Goal: Book appointment/travel/reservation

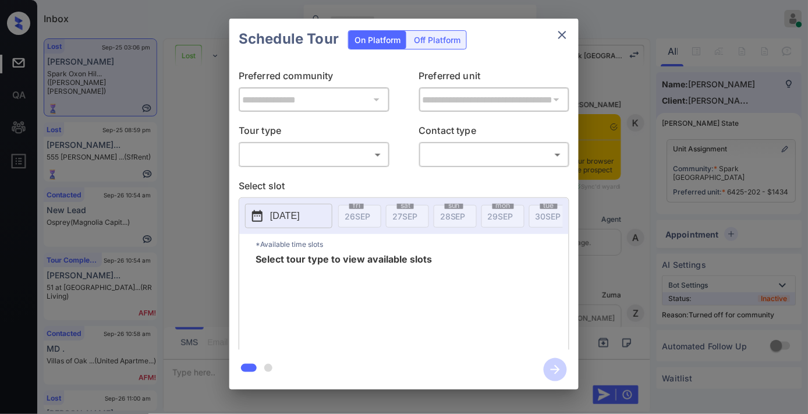
scroll to position [1896, 0]
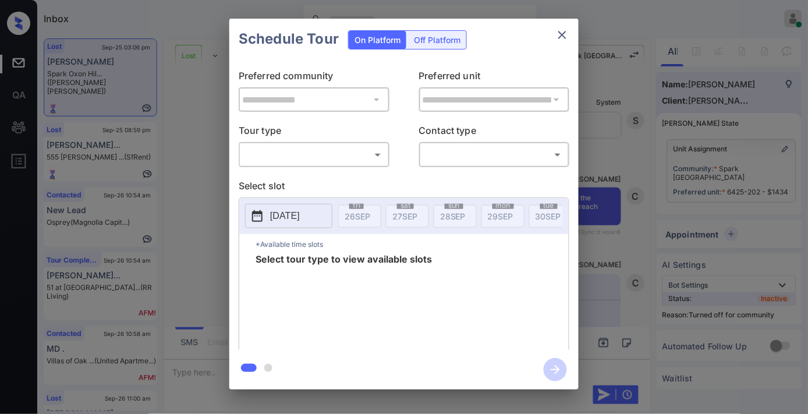
click at [329, 150] on body "Inbox Samantha Soliven Online Set yourself offline Set yourself on break Profil…" at bounding box center [404, 207] width 808 height 414
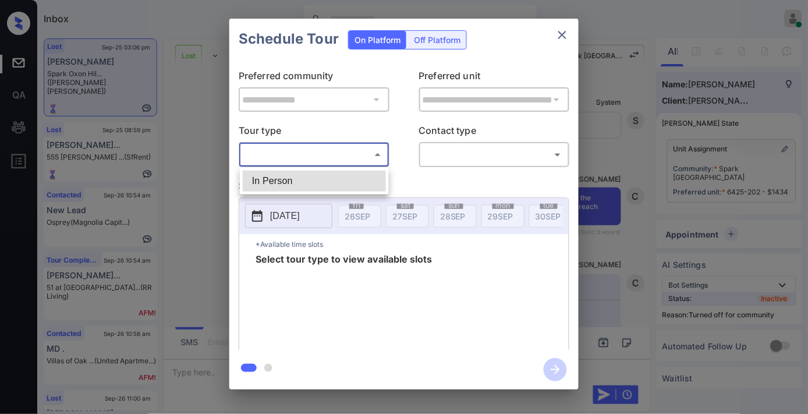
click at [294, 179] on li "In Person" at bounding box center [314, 181] width 143 height 21
type input "********"
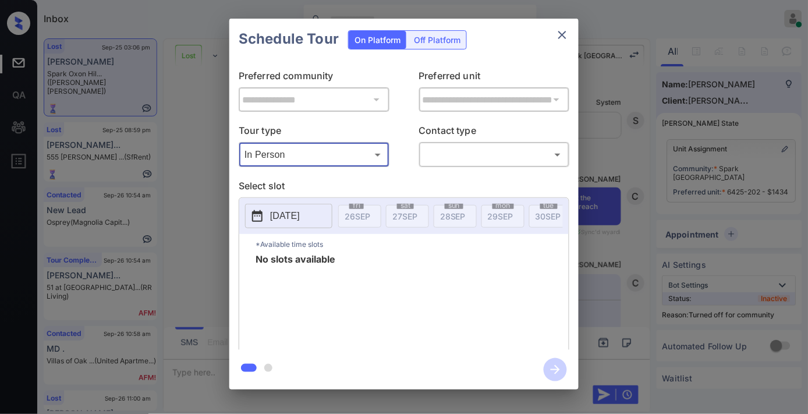
click at [572, 33] on button "close" at bounding box center [562, 34] width 23 height 23
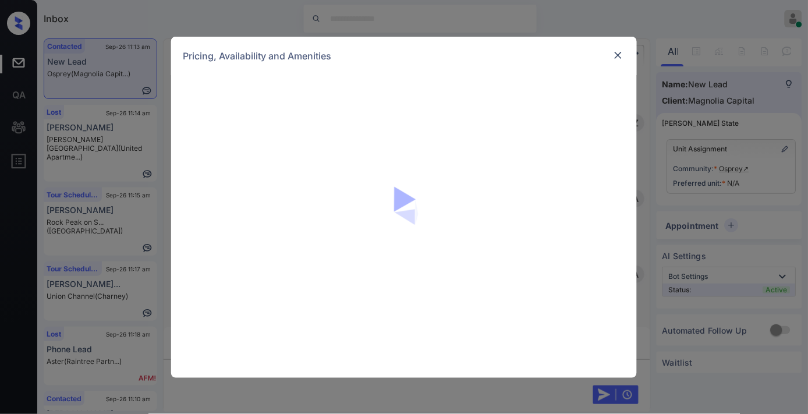
scroll to position [1089, 0]
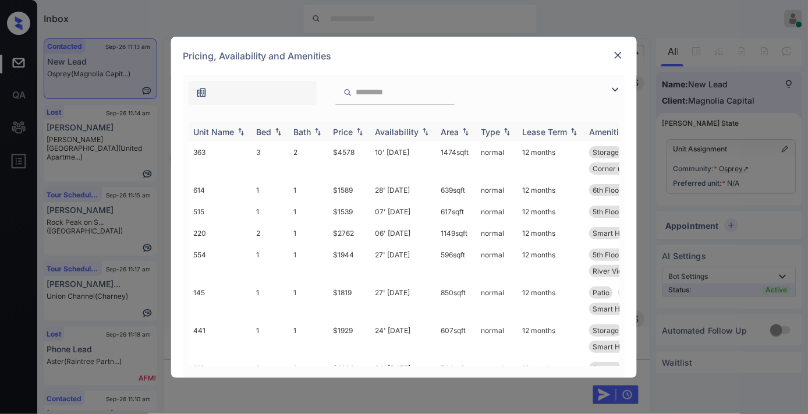
click at [354, 128] on img at bounding box center [360, 132] width 12 height 8
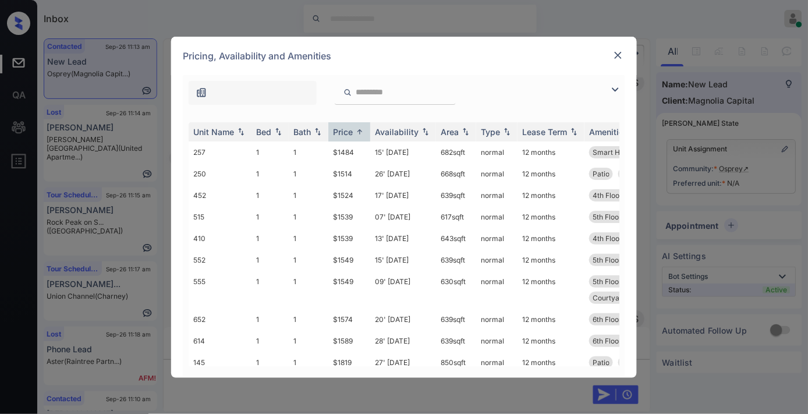
click at [612, 91] on img at bounding box center [616, 90] width 14 height 14
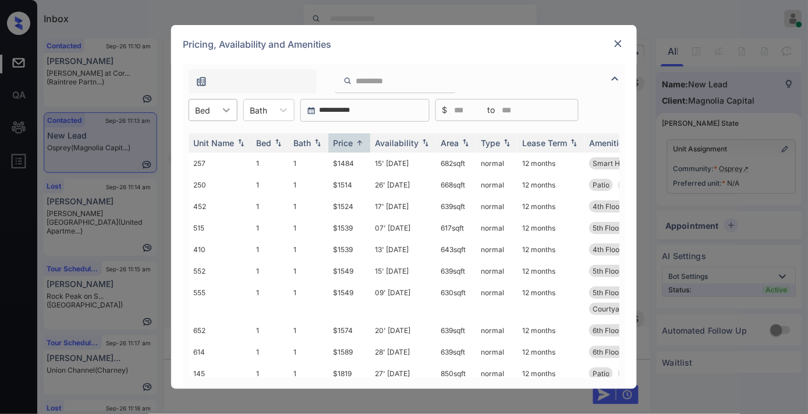
click at [219, 105] on div at bounding box center [226, 110] width 21 height 21
click at [214, 161] on div "2" at bounding box center [213, 159] width 49 height 21
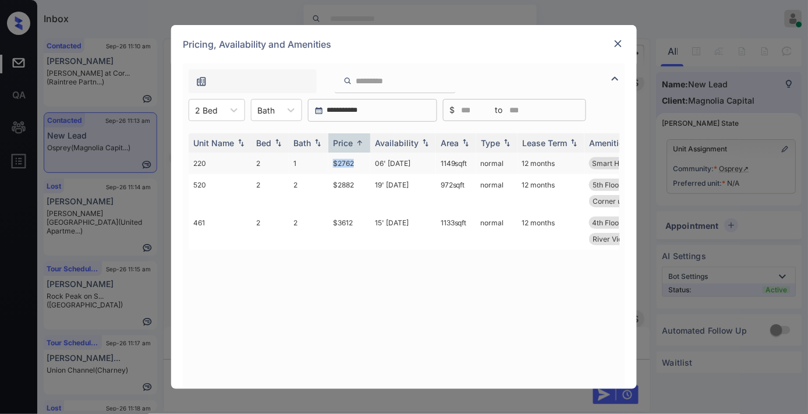
drag, startPoint x: 356, startPoint y: 159, endPoint x: 322, endPoint y: 159, distance: 33.8
click at [322, 159] on tr "220 2 1 $2762 06' Sep 25 1149 sqft normal 12 months Smart Home Enab... Corner u…" at bounding box center [493, 164] width 609 height 22
copy tr "$2762"
click at [389, 162] on td "06' [DATE]" at bounding box center [403, 164] width 66 height 22
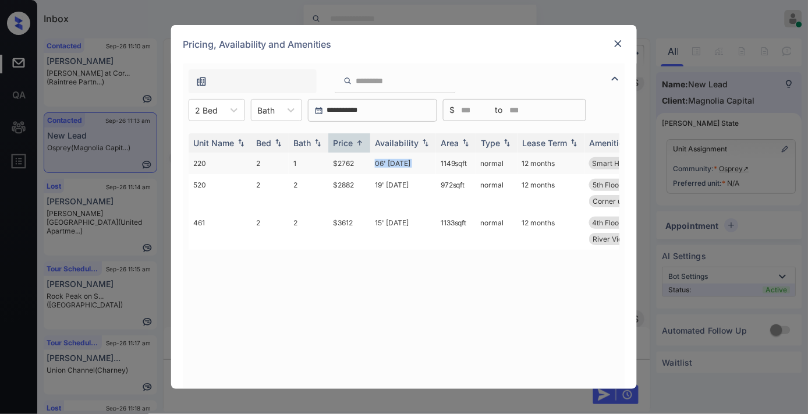
click at [389, 162] on td "06' [DATE]" at bounding box center [403, 164] width 66 height 22
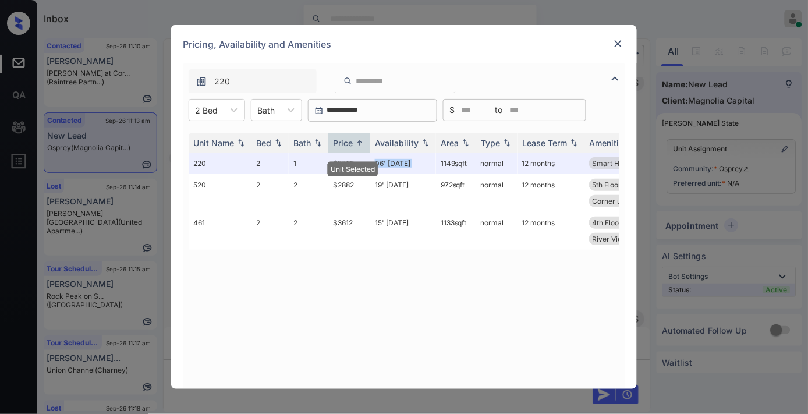
click at [614, 41] on img at bounding box center [619, 44] width 12 height 12
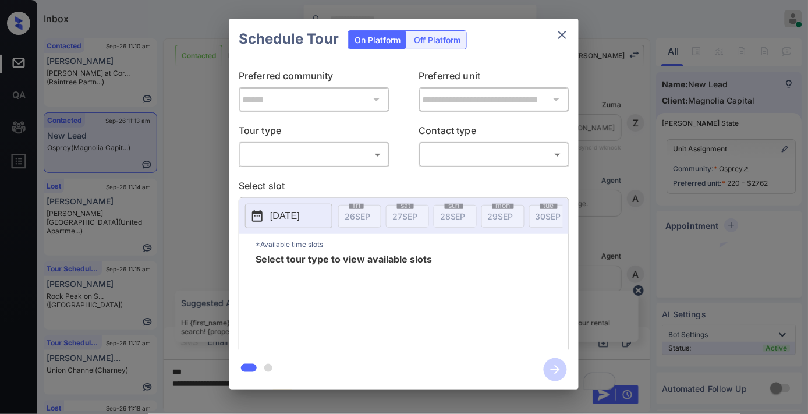
scroll to position [441, 0]
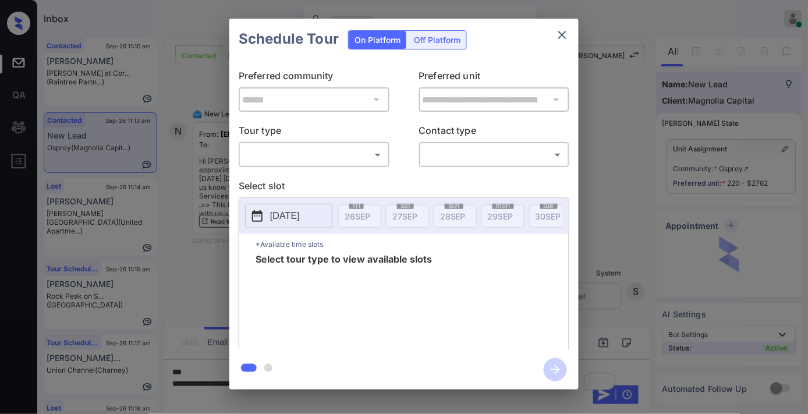
click at [346, 153] on body "Inbox Samantha Soliven Online Set yourself offline Set yourself on break Profil…" at bounding box center [404, 207] width 808 height 414
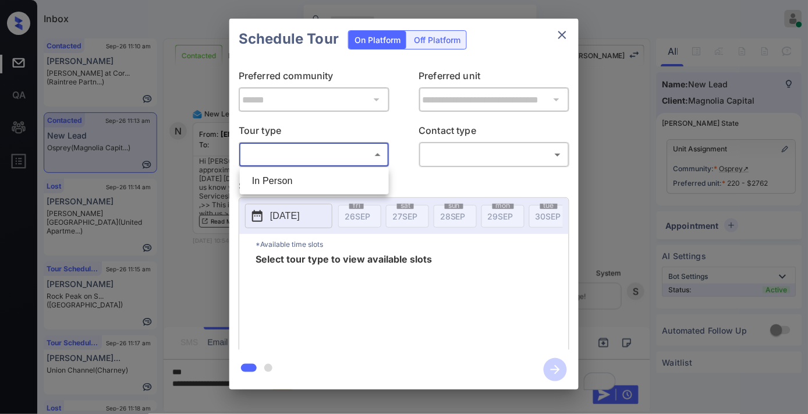
click at [352, 178] on li "In Person" at bounding box center [314, 181] width 143 height 21
type input "********"
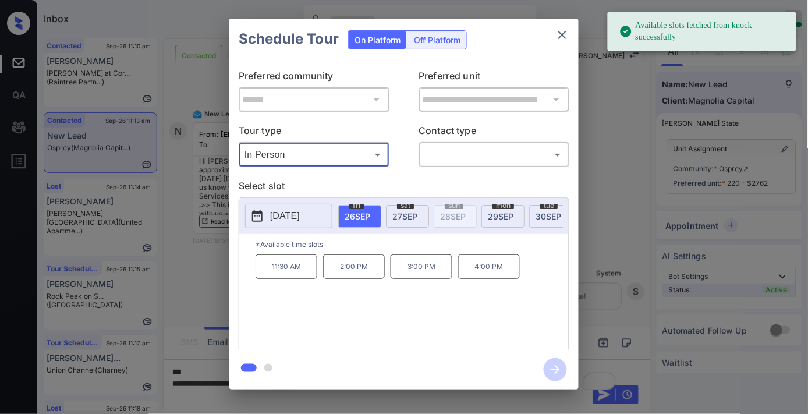
click at [538, 218] on span "30 SEP" at bounding box center [549, 216] width 26 height 10
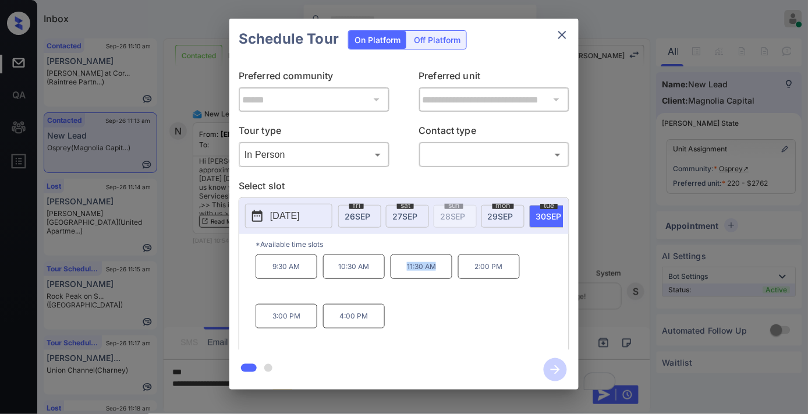
drag, startPoint x: 440, startPoint y: 273, endPoint x: 398, endPoint y: 273, distance: 41.9
click at [398, 273] on p "11:30 AM" at bounding box center [422, 266] width 62 height 24
copy p "11:30 AM"
click at [566, 34] on icon "close" at bounding box center [563, 35] width 14 height 14
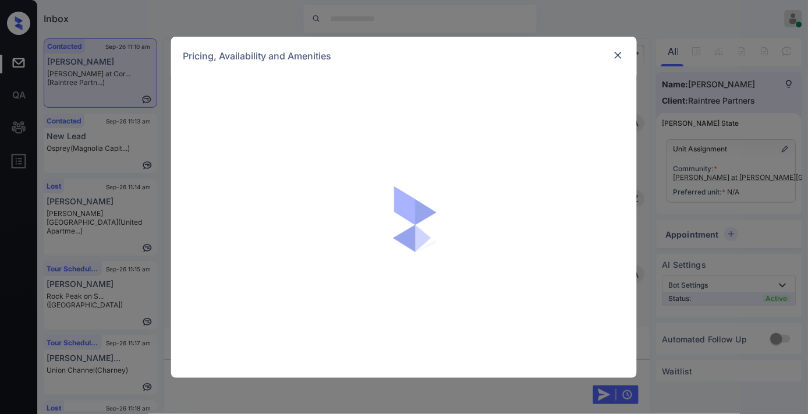
scroll to position [3304, 0]
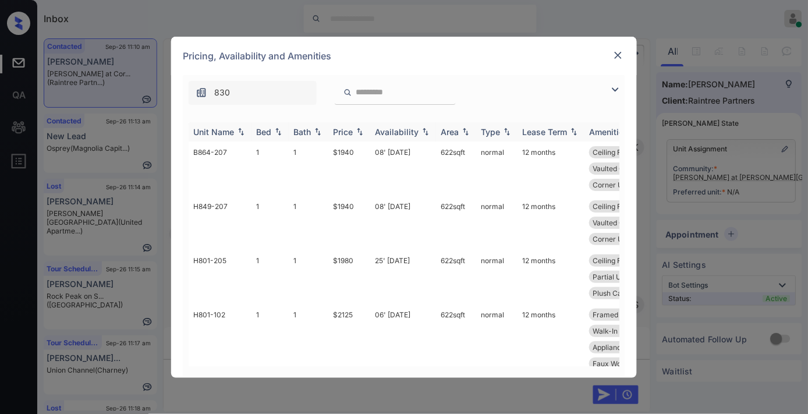
click at [348, 129] on div "Price" at bounding box center [343, 132] width 20 height 10
click at [361, 146] on td "$1940" at bounding box center [349, 169] width 42 height 54
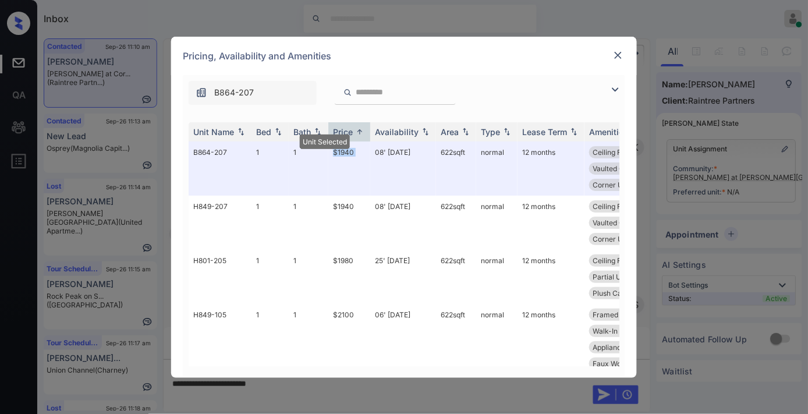
click at [621, 54] on img at bounding box center [619, 55] width 12 height 12
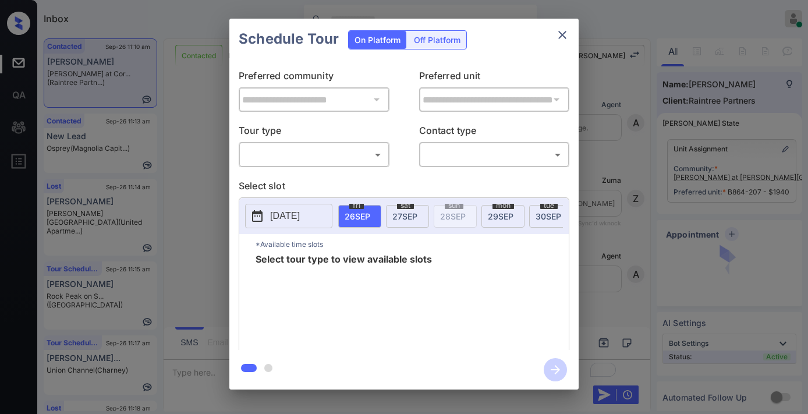
click at [333, 150] on body "Inbox Samantha Soliven Online Set yourself offline Set yourself on break Profil…" at bounding box center [404, 207] width 808 height 414
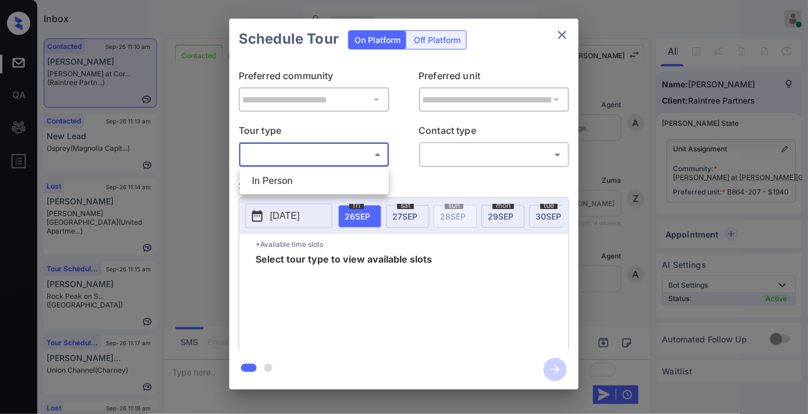
scroll to position [5143, 0]
click at [333, 178] on li "In Person" at bounding box center [314, 181] width 143 height 21
type input "********"
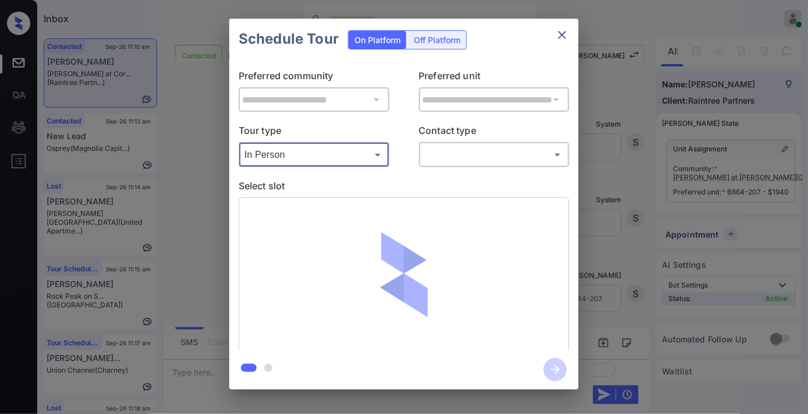
click at [468, 161] on body "Inbox Samantha Soliven Online Set yourself offline Set yourself on break Profil…" at bounding box center [404, 207] width 808 height 414
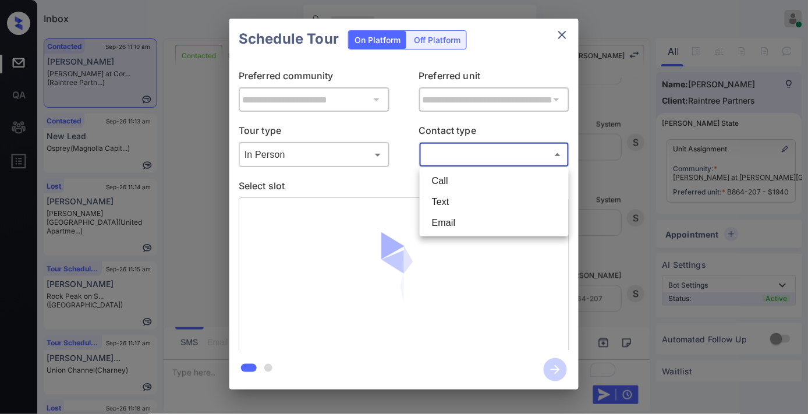
click at [475, 204] on li "Text" at bounding box center [494, 202] width 143 height 21
type input "****"
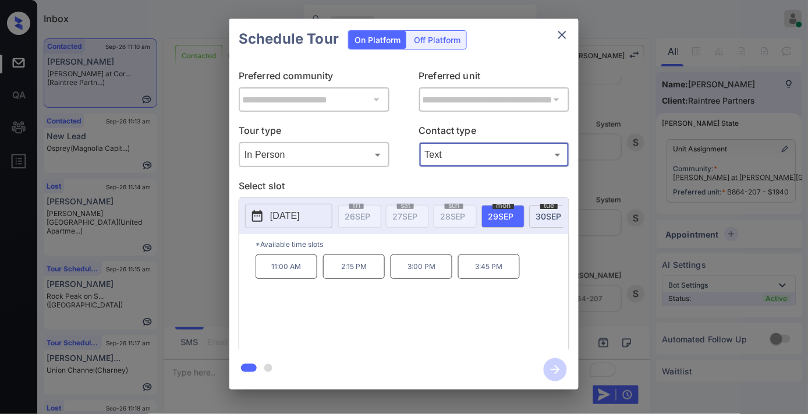
click at [275, 218] on p "2025-09-29" at bounding box center [285, 216] width 30 height 14
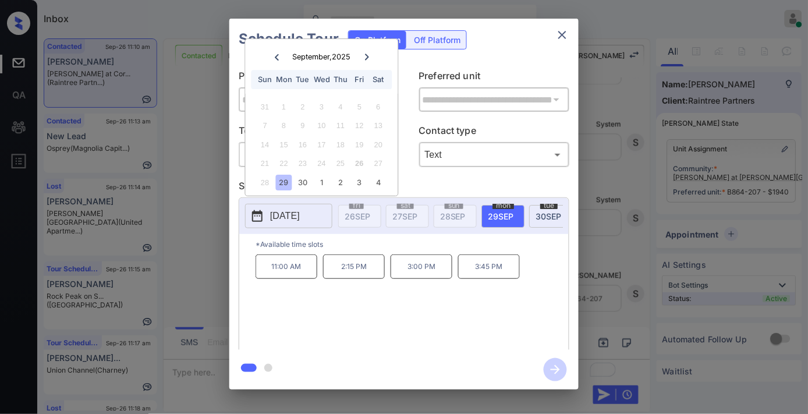
click at [368, 54] on icon at bounding box center [366, 57] width 7 height 7
click at [370, 107] on div "4" at bounding box center [378, 107] width 16 height 16
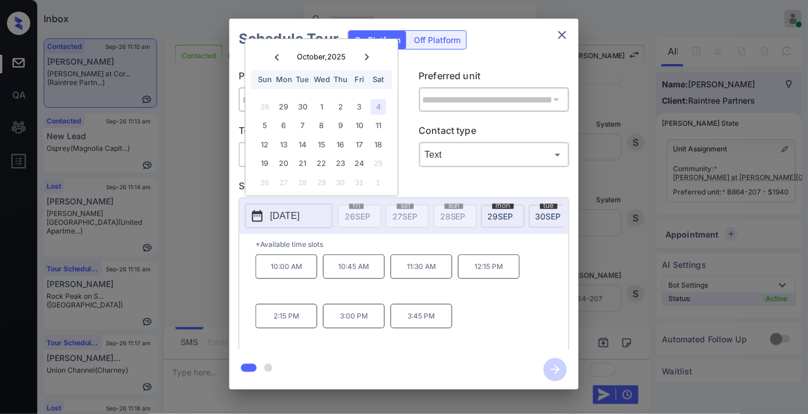
click at [277, 58] on icon at bounding box center [277, 57] width 4 height 6
click at [563, 37] on icon "close" at bounding box center [563, 35] width 14 height 14
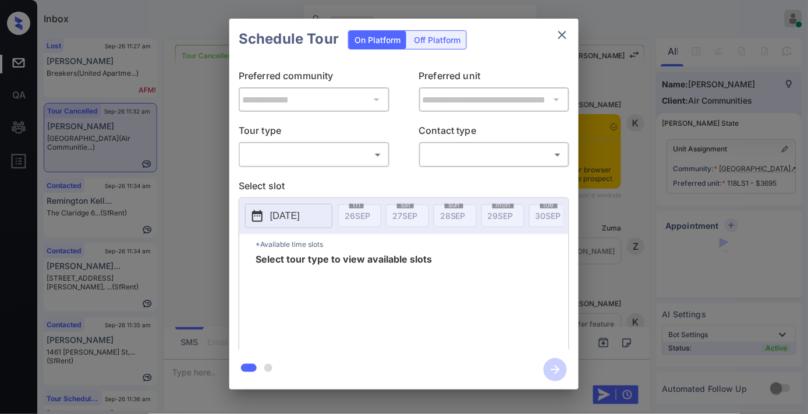
scroll to position [6861, 0]
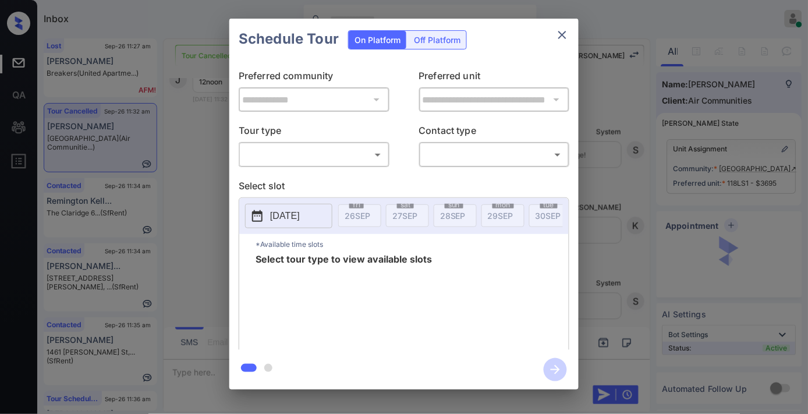
click at [342, 156] on body "Inbox Samantha Soliven Online Set yourself offline Set yourself on break Profil…" at bounding box center [404, 207] width 808 height 414
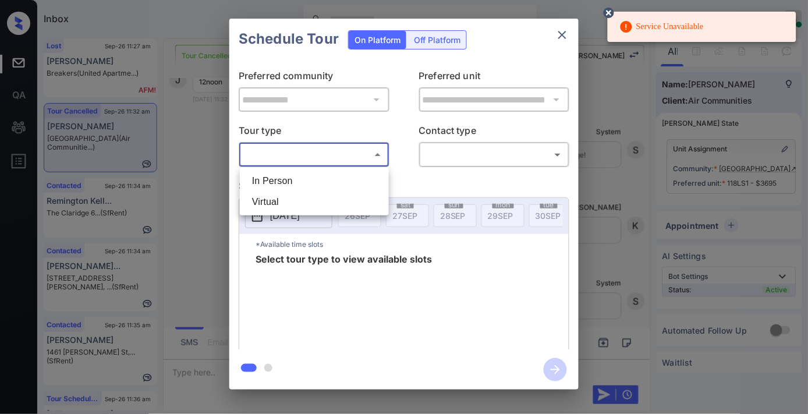
click at [333, 182] on li "In Person" at bounding box center [314, 181] width 143 height 21
type input "********"
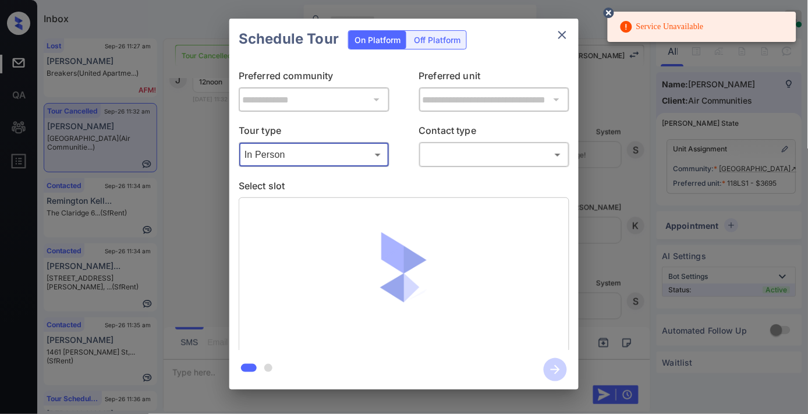
click at [470, 164] on body "Service Unavailable Inbox Samantha Soliven Online Set yourself offline Set your…" at bounding box center [404, 207] width 808 height 414
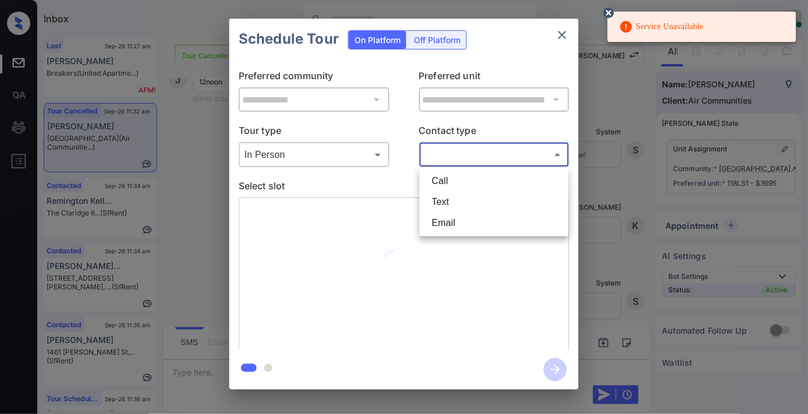
click at [475, 199] on li "Text" at bounding box center [494, 202] width 143 height 21
type input "****"
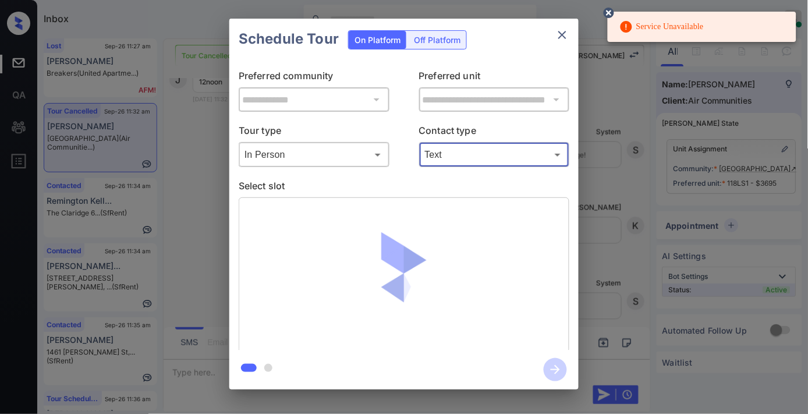
click at [609, 8] on icon at bounding box center [609, 13] width 10 height 10
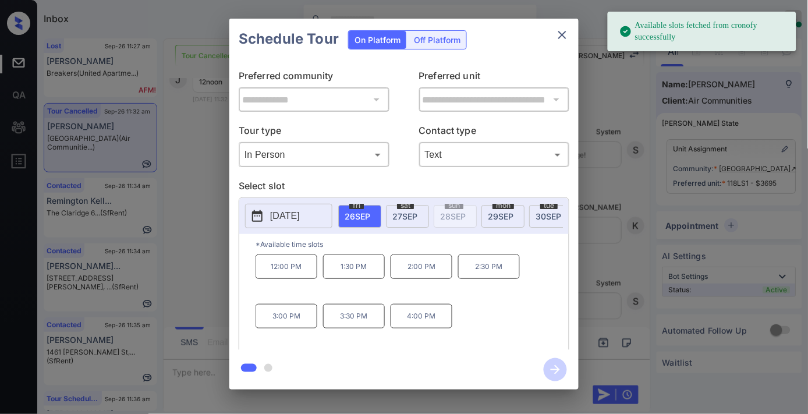
click at [296, 274] on p "12:00 PM" at bounding box center [287, 266] width 62 height 24
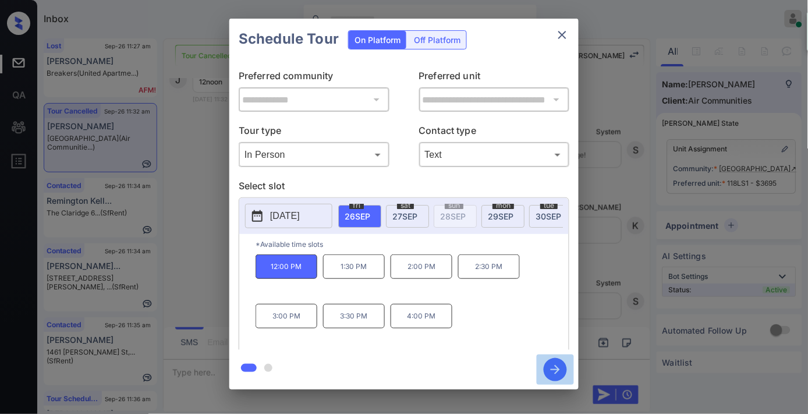
click at [551, 367] on icon "button" at bounding box center [555, 369] width 23 height 23
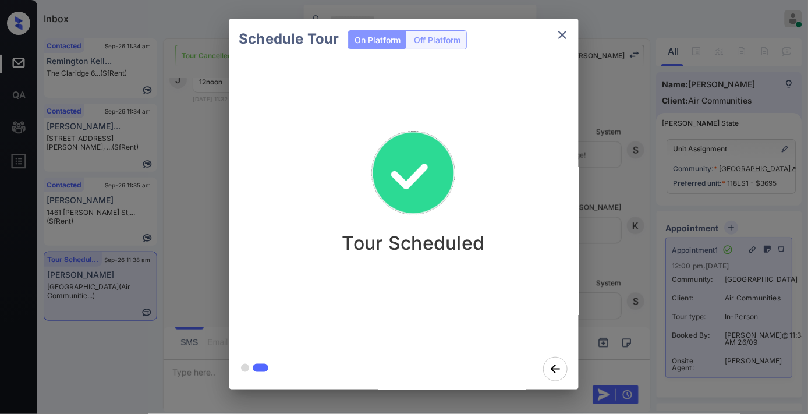
click at [503, 117] on div "Tour Scheduled" at bounding box center [413, 184] width 349 height 139
click at [568, 33] on icon "close" at bounding box center [563, 35] width 14 height 14
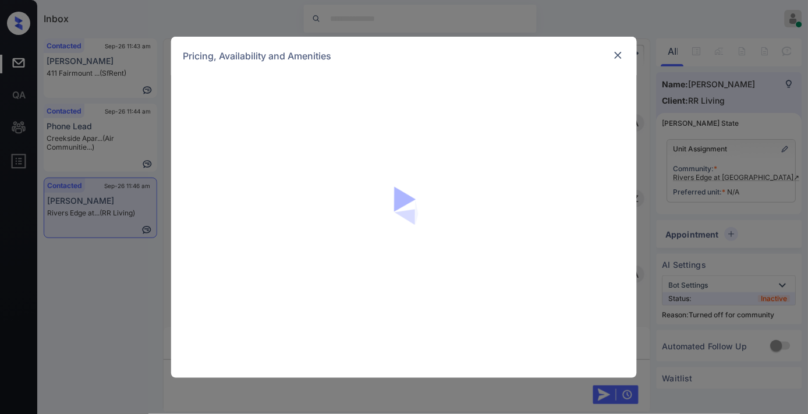
scroll to position [1225, 0]
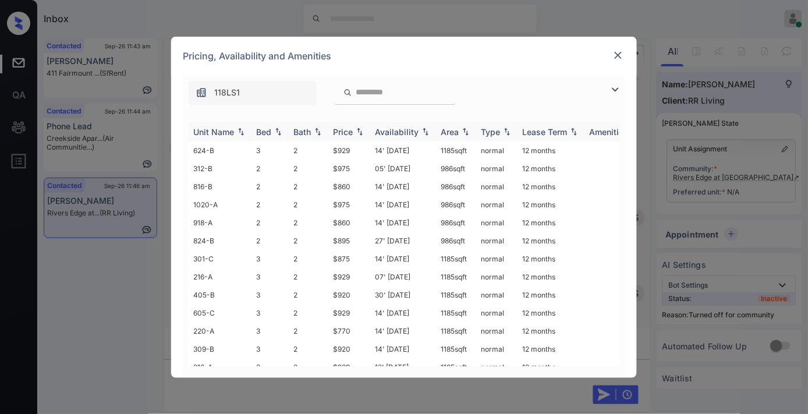
click at [338, 127] on div "Price" at bounding box center [343, 132] width 20 height 10
drag, startPoint x: 353, startPoint y: 143, endPoint x: 329, endPoint y: 142, distance: 23.9
click at [329, 142] on td "$770" at bounding box center [349, 151] width 42 height 18
copy td "$770"
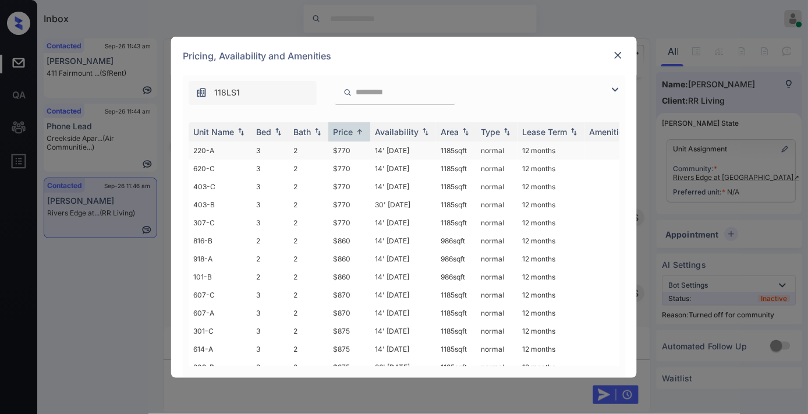
click at [371, 150] on td "14' Aug 25" at bounding box center [403, 151] width 66 height 18
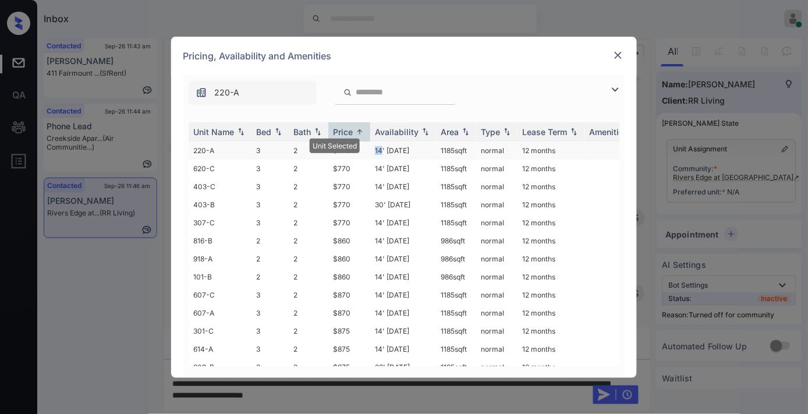
click at [371, 150] on td "14' Aug 25" at bounding box center [403, 151] width 66 height 18
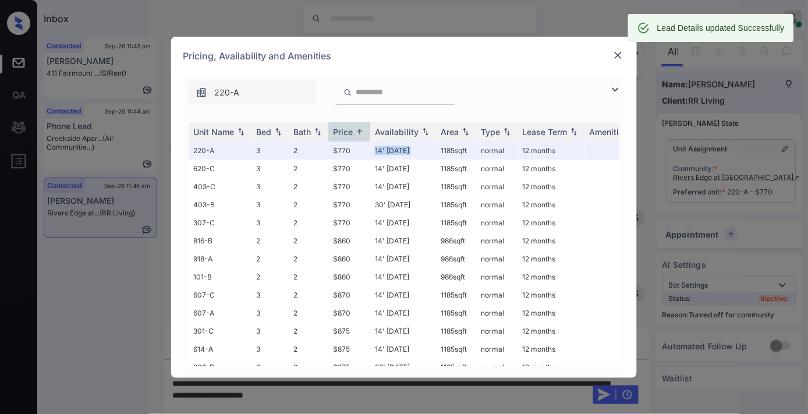
click at [619, 57] on img at bounding box center [619, 55] width 12 height 12
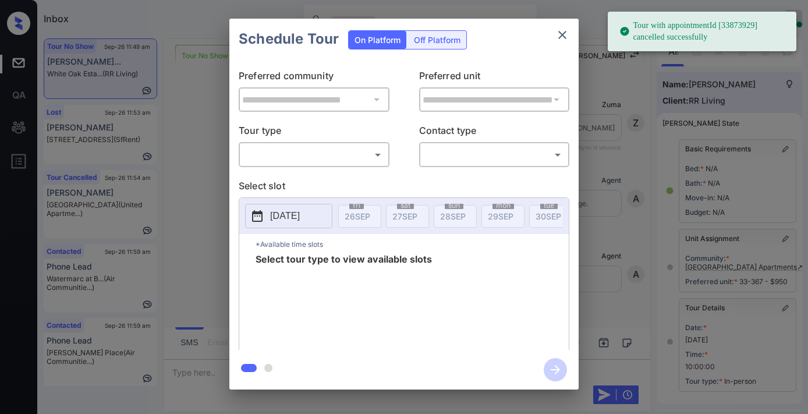
click at [357, 158] on body "Tour with appointmentId [33873929] cancelled successfully Inbox [PERSON_NAME] O…" at bounding box center [404, 207] width 808 height 414
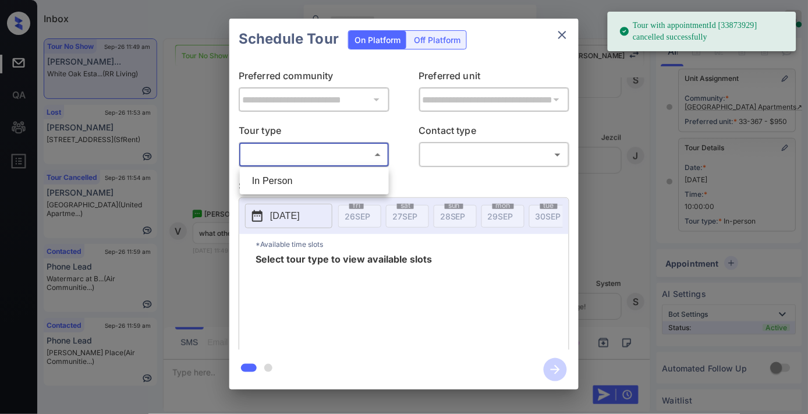
click at [351, 189] on li "In Person" at bounding box center [314, 181] width 143 height 21
type input "********"
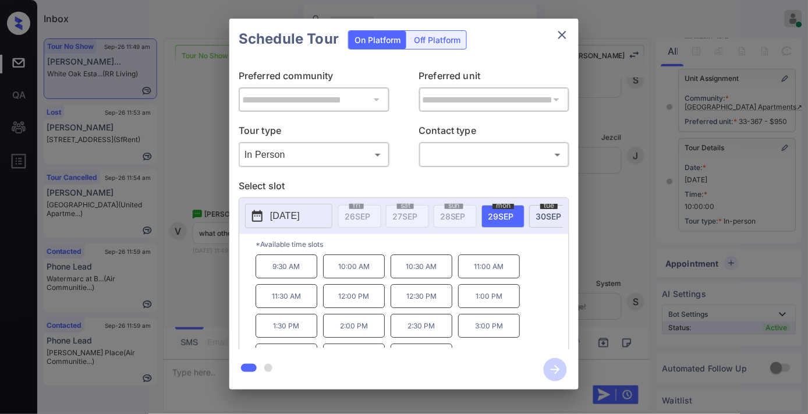
click at [300, 219] on p "[DATE]" at bounding box center [285, 216] width 30 height 14
click at [565, 32] on icon "close" at bounding box center [562, 35] width 8 height 8
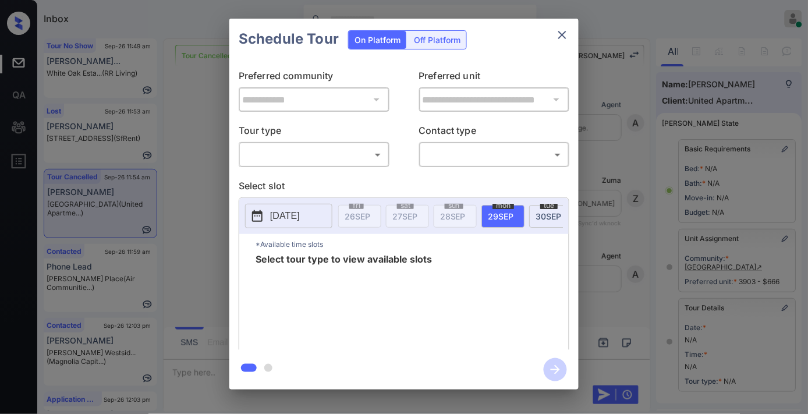
click at [361, 152] on body "Inbox Samantha Soliven Online Set yourself offline Set yourself on break Profil…" at bounding box center [404, 207] width 808 height 414
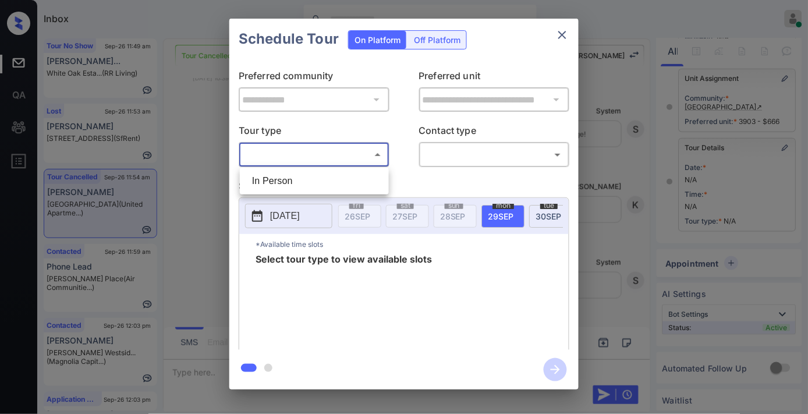
click at [357, 183] on li "In Person" at bounding box center [314, 181] width 143 height 21
type input "********"
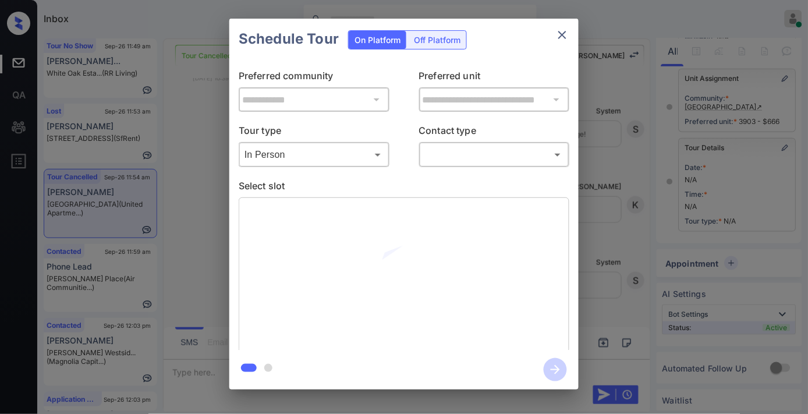
click at [457, 165] on div "​ ​" at bounding box center [494, 154] width 151 height 25
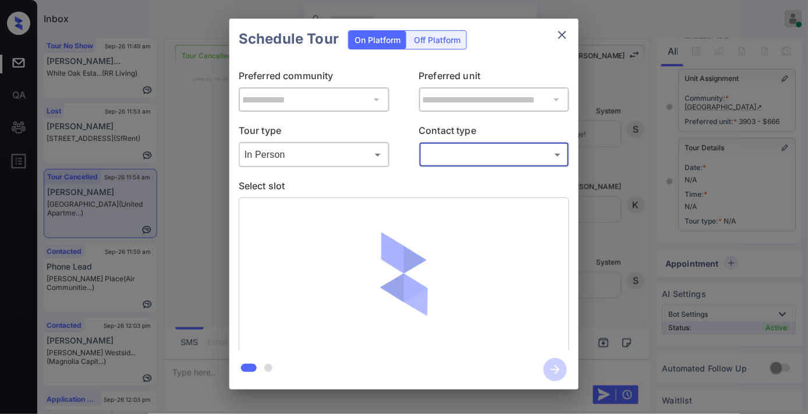
click at [457, 154] on body "Inbox Samantha Soliven Online Set yourself offline Set yourself on break Profil…" at bounding box center [404, 207] width 808 height 414
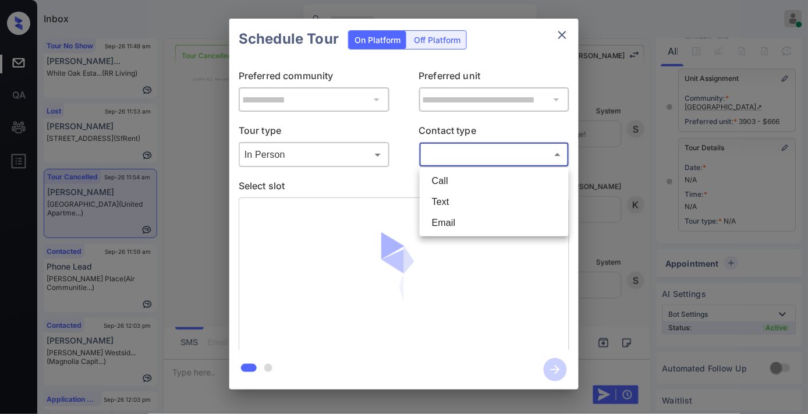
click at [452, 196] on li "Text" at bounding box center [494, 202] width 143 height 21
type input "****"
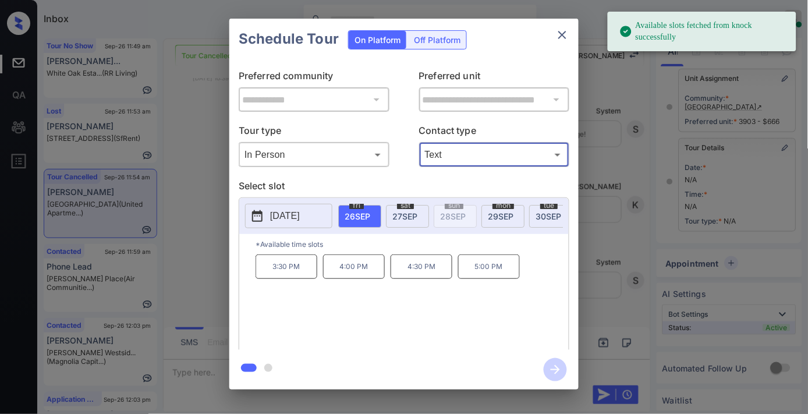
click at [312, 225] on button "[DATE]" at bounding box center [288, 216] width 87 height 24
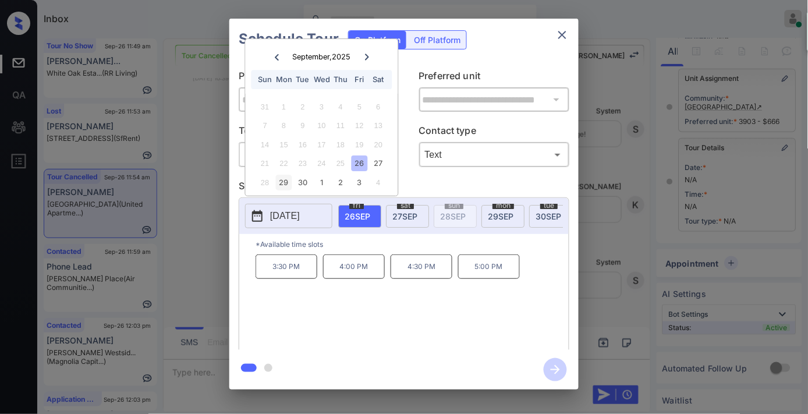
click at [282, 185] on div "29" at bounding box center [284, 183] width 16 height 16
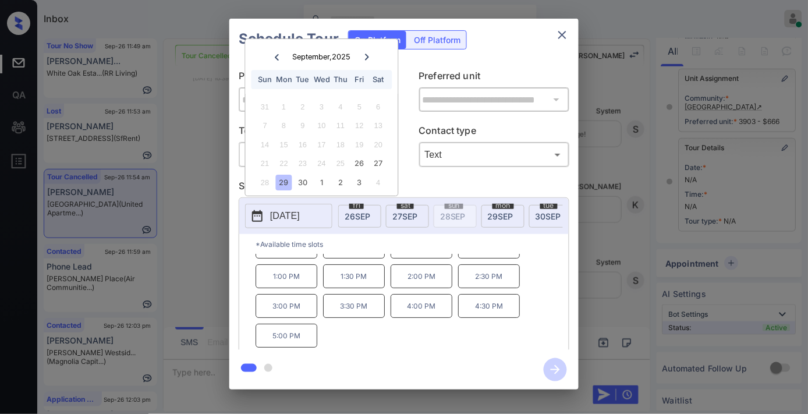
scroll to position [0, 0]
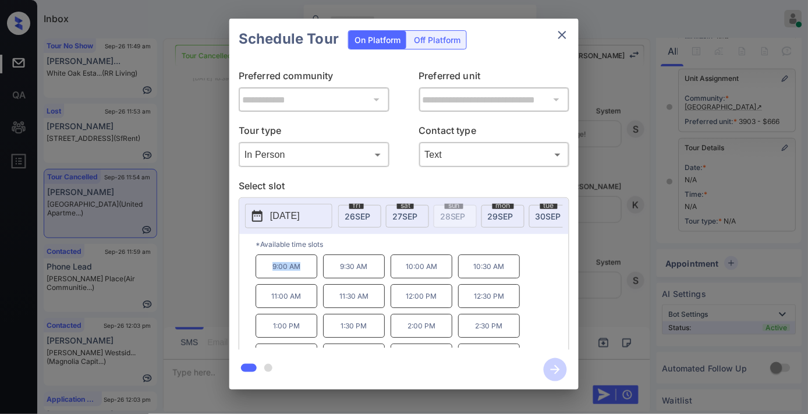
drag, startPoint x: 305, startPoint y: 274, endPoint x: 271, endPoint y: 271, distance: 34.4
click at [271, 271] on p "9:00 AM" at bounding box center [287, 266] width 62 height 24
copy p "9:00 AM"
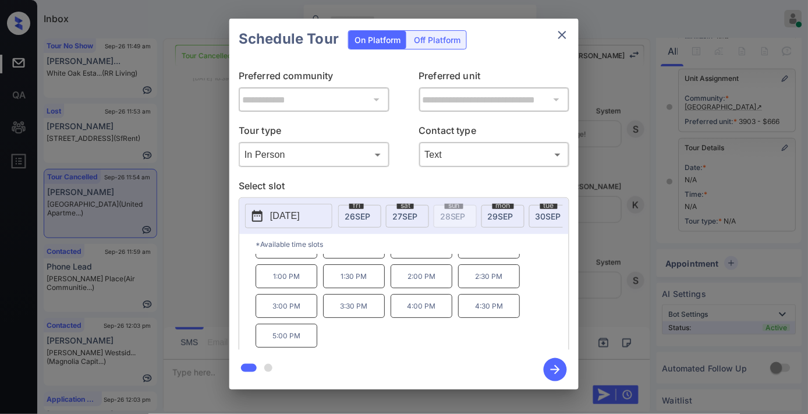
click at [560, 26] on button "close" at bounding box center [562, 34] width 23 height 23
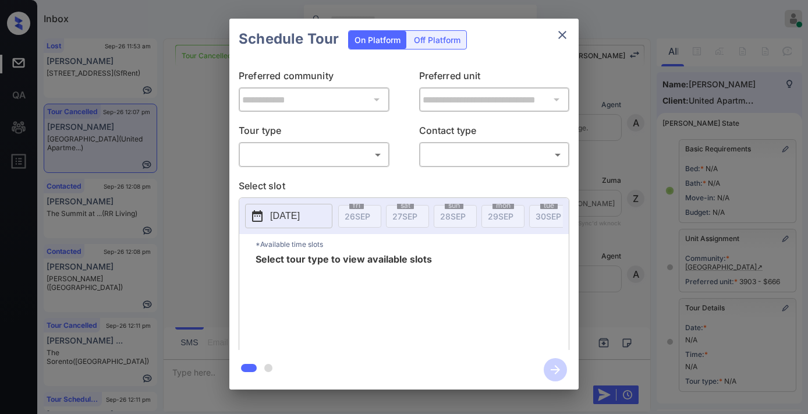
click at [348, 150] on body "Inbox [PERSON_NAME] Online Set yourself offline Set yourself on break Profile S…" at bounding box center [404, 207] width 808 height 414
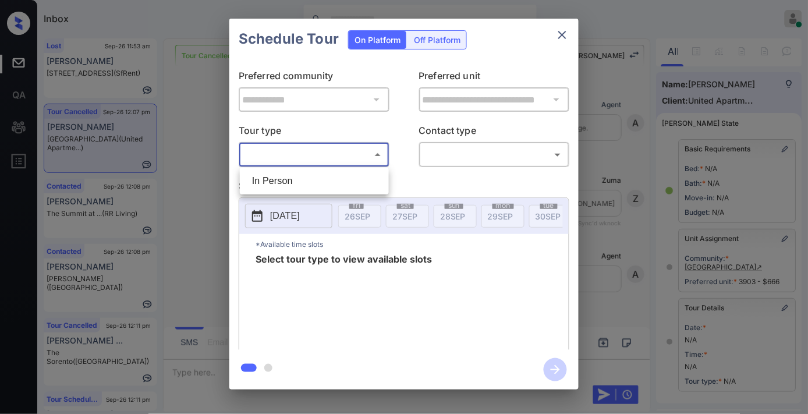
scroll to position [161, 0]
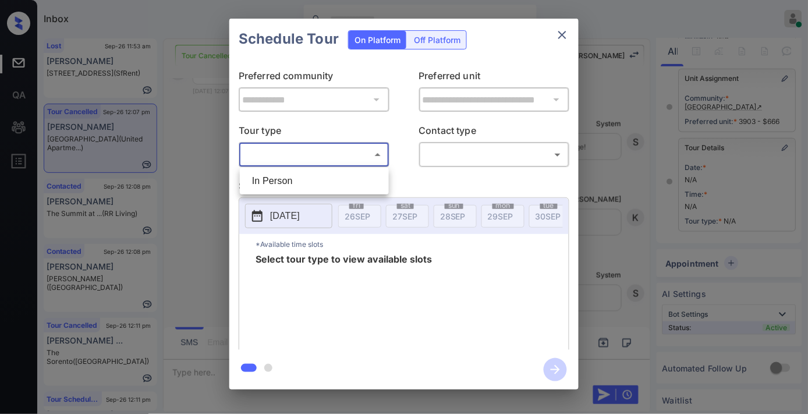
click at [342, 173] on li "In Person" at bounding box center [314, 181] width 143 height 21
type input "********"
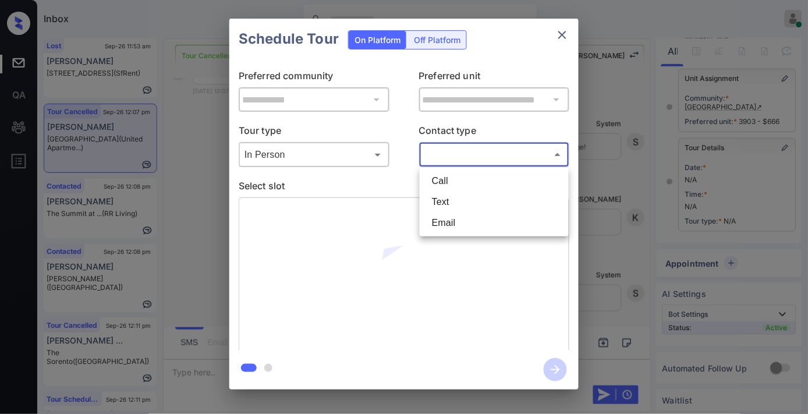
click at [460, 158] on body "Inbox Samantha Soliven Online Set yourself offline Set yourself on break Profil…" at bounding box center [404, 207] width 808 height 414
click at [455, 199] on li "Text" at bounding box center [494, 202] width 143 height 21
type input "****"
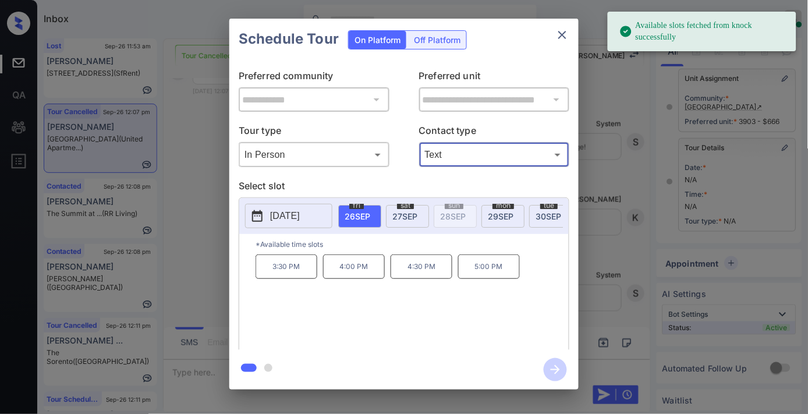
click at [511, 215] on span "29 SEP" at bounding box center [501, 216] width 26 height 10
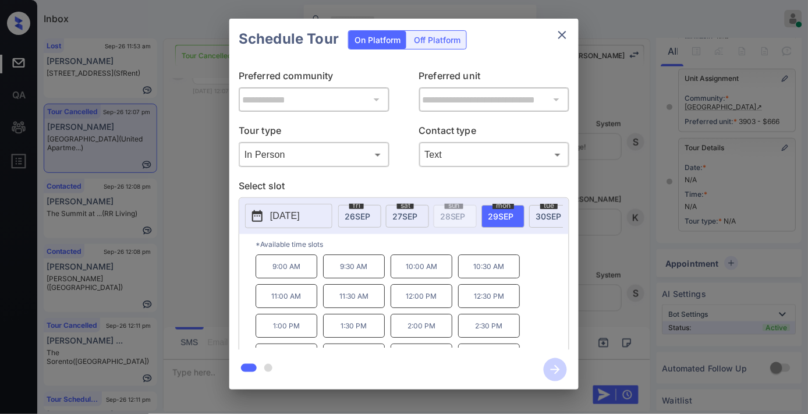
scroll to position [49, 0]
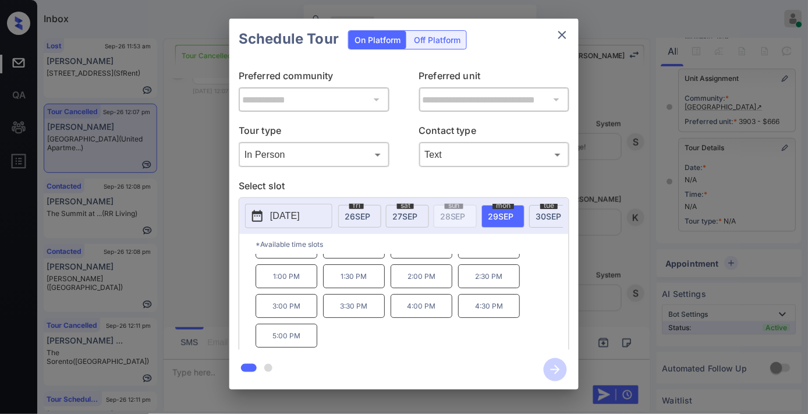
click at [284, 312] on p "3:00 PM" at bounding box center [287, 306] width 62 height 24
click at [565, 368] on icon "button" at bounding box center [555, 369] width 23 height 23
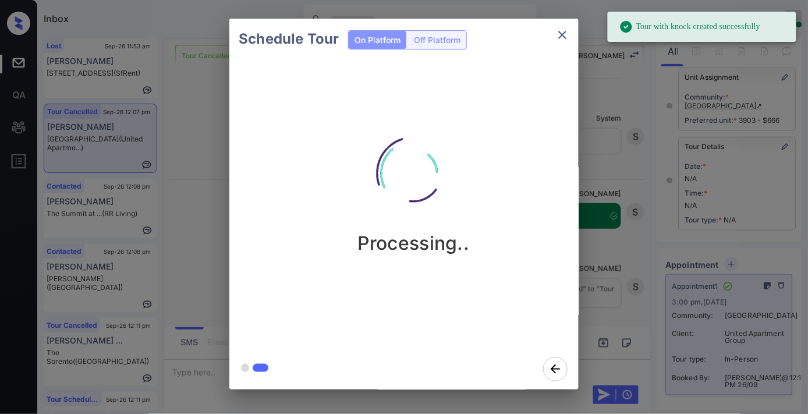
scroll to position [5407, 0]
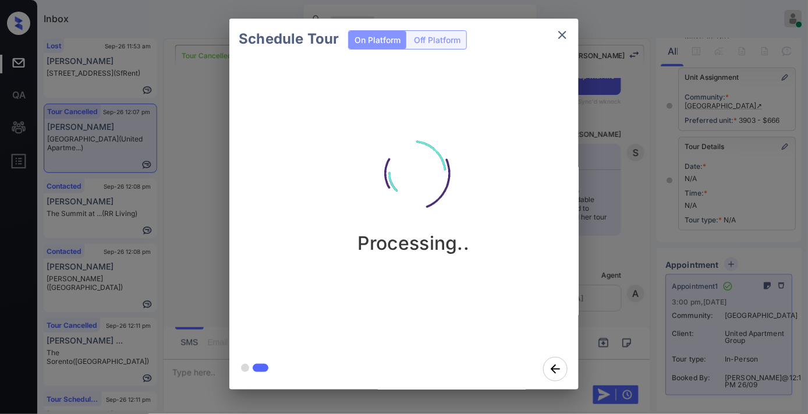
click at [563, 43] on button "close" at bounding box center [562, 34] width 23 height 23
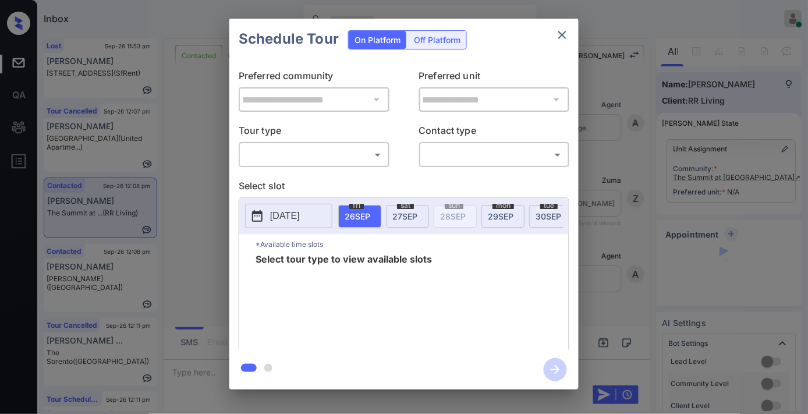
click at [356, 157] on body "Inbox [PERSON_NAME] Online Set yourself offline Set yourself on break Profile S…" at bounding box center [404, 207] width 808 height 414
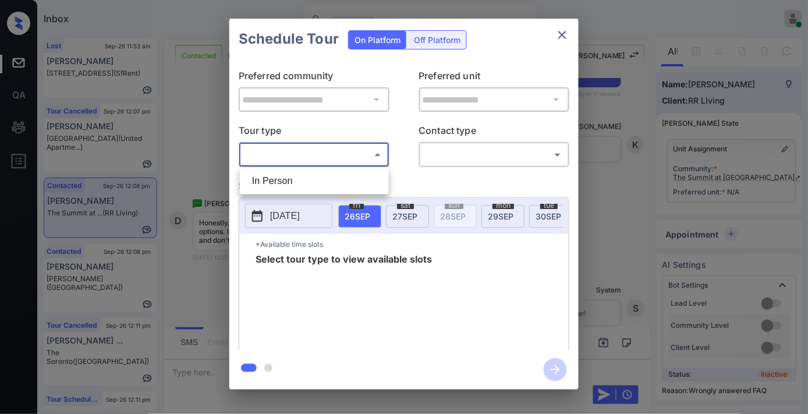
click at [563, 36] on div at bounding box center [404, 207] width 808 height 414
click at [563, 36] on icon "close" at bounding box center [562, 35] width 8 height 8
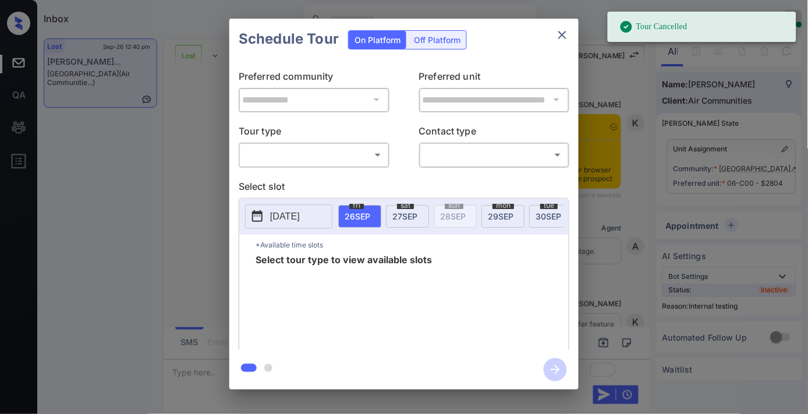
click at [294, 155] on body "Tour Cancelled Inbox [PERSON_NAME] Online Set yourself offline Set yourself on …" at bounding box center [404, 207] width 808 height 414
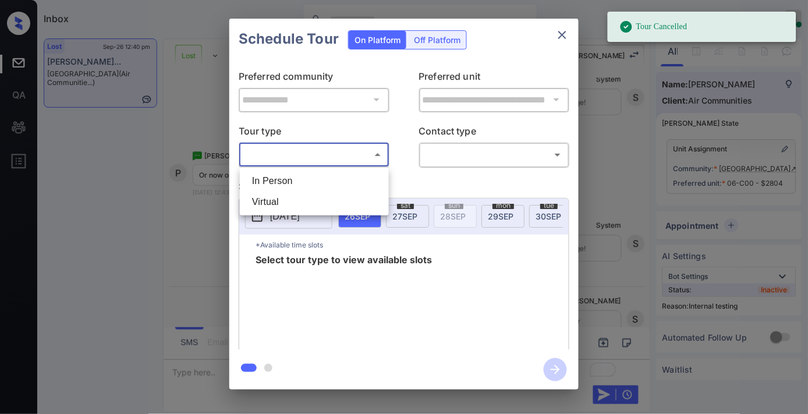
click at [289, 176] on li "In Person" at bounding box center [314, 181] width 143 height 21
type input "********"
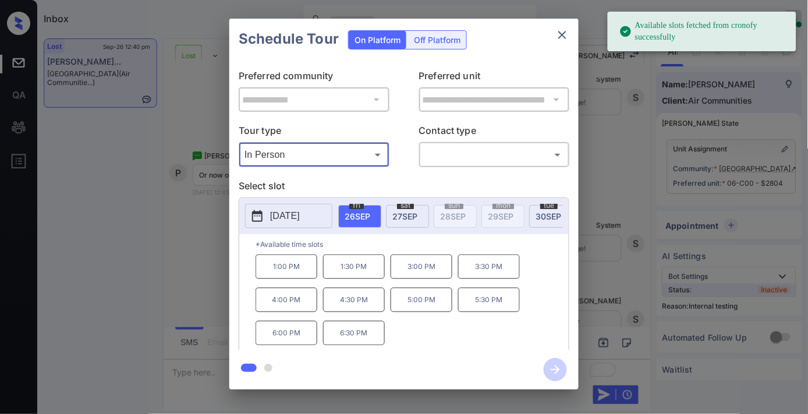
click at [411, 213] on span "[DATE]" at bounding box center [404, 216] width 25 height 10
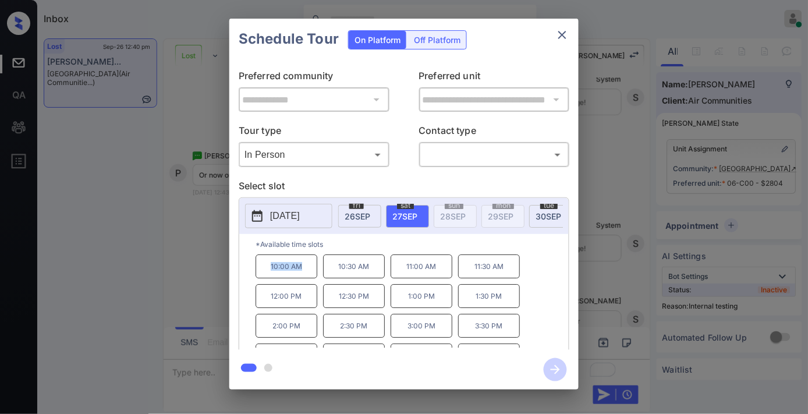
drag, startPoint x: 303, startPoint y: 268, endPoint x: 245, endPoint y: 268, distance: 58.2
click at [245, 268] on div "*Available time slots 10:00 AM 10:30 AM 11:00 AM 11:30 AM 12:00 PM 12:30 PM 1:0…" at bounding box center [404, 293] width 330 height 119
copy p "10:00 AM"
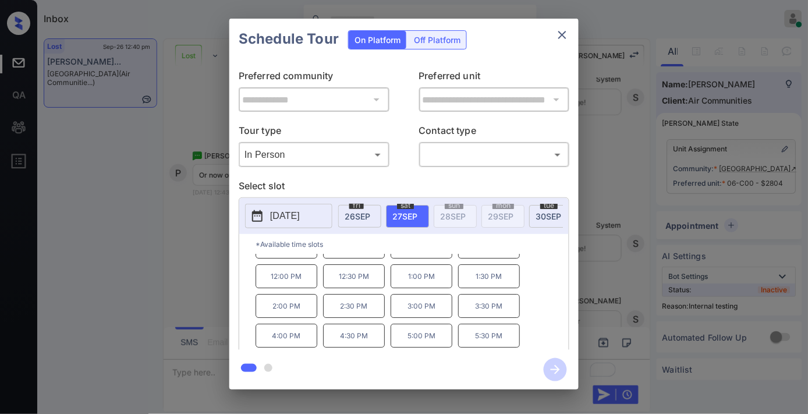
click at [565, 35] on icon "close" at bounding box center [563, 35] width 14 height 14
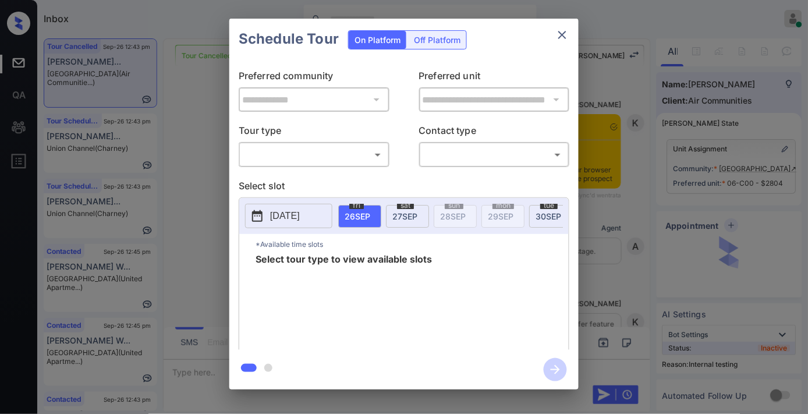
click at [330, 154] on body "Inbox Samantha Soliven Online Set yourself offline Set yourself on break Profil…" at bounding box center [404, 207] width 808 height 414
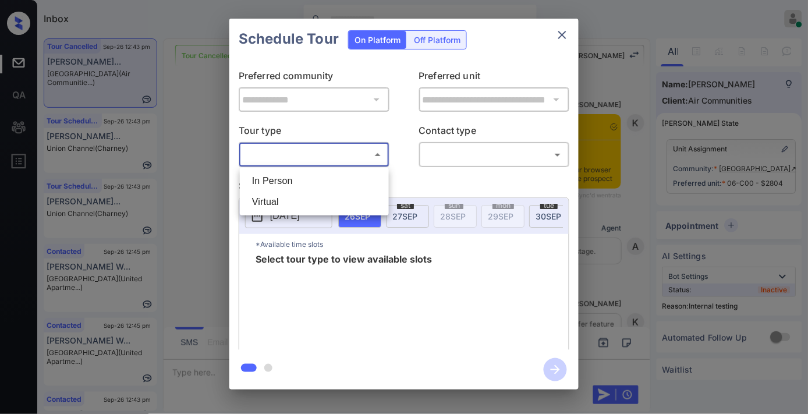
scroll to position [11685, 0]
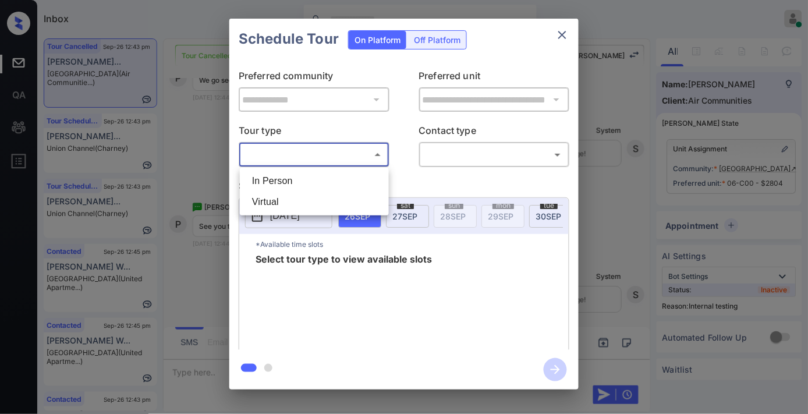
click at [321, 190] on li "In Person" at bounding box center [314, 181] width 143 height 21
type input "********"
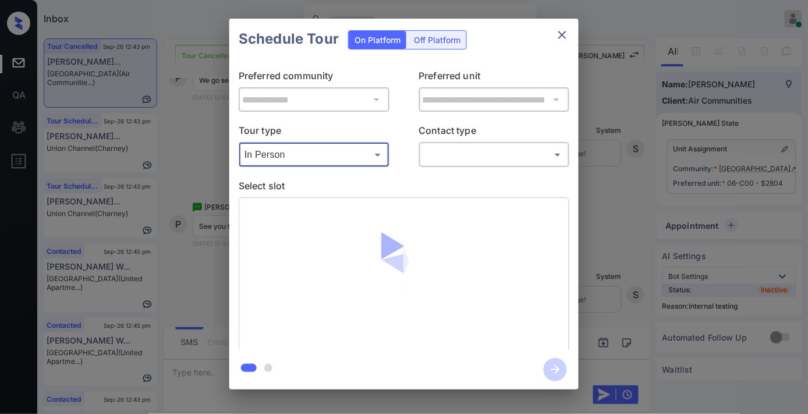
click at [473, 150] on body "Inbox Samantha Soliven Online Set yourself offline Set yourself on break Profil…" at bounding box center [404, 207] width 808 height 414
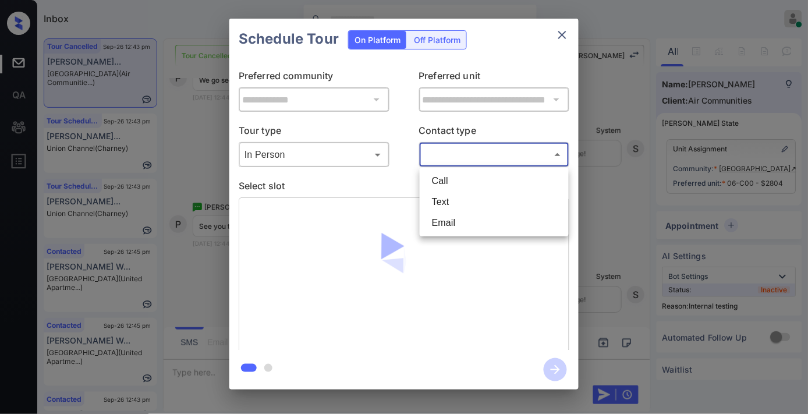
click at [462, 201] on li "Text" at bounding box center [494, 202] width 143 height 21
type input "****"
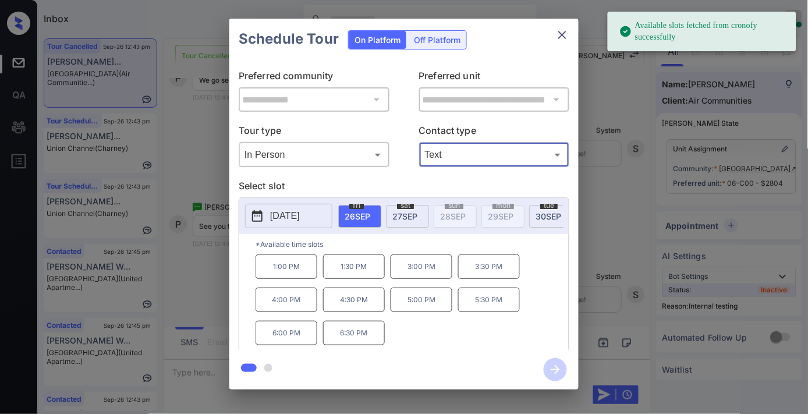
click at [401, 217] on span "27 SEP" at bounding box center [404, 216] width 25 height 10
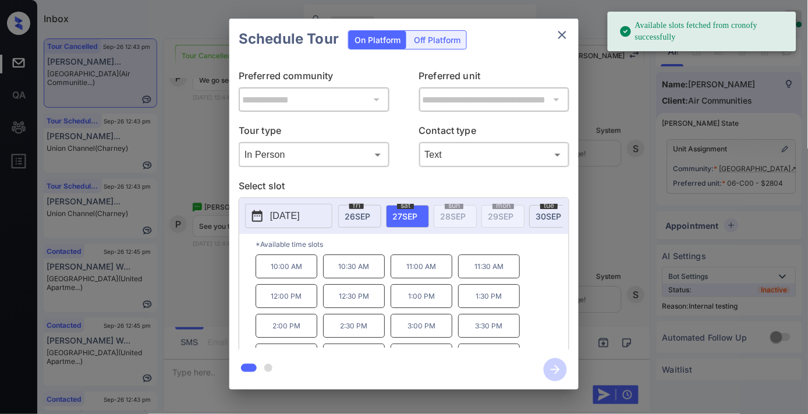
click at [294, 307] on p "12:00 PM" at bounding box center [287, 296] width 62 height 24
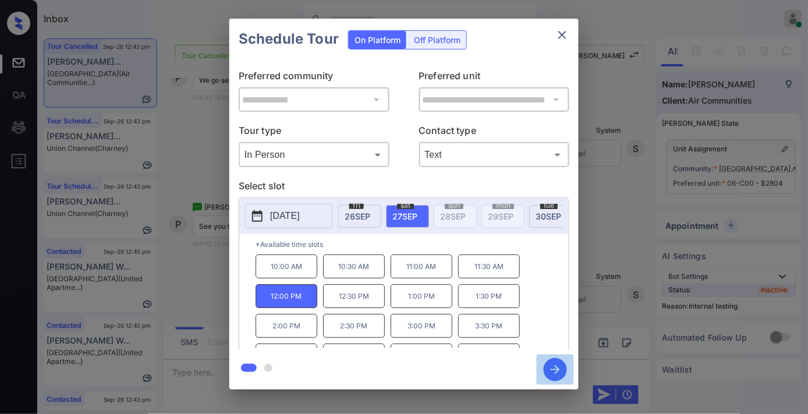
click at [544, 360] on button "button" at bounding box center [555, 370] width 37 height 30
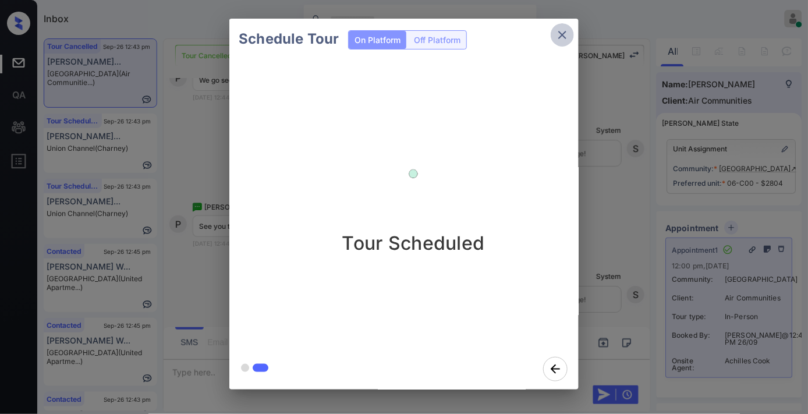
click at [560, 32] on icon "close" at bounding box center [562, 35] width 8 height 8
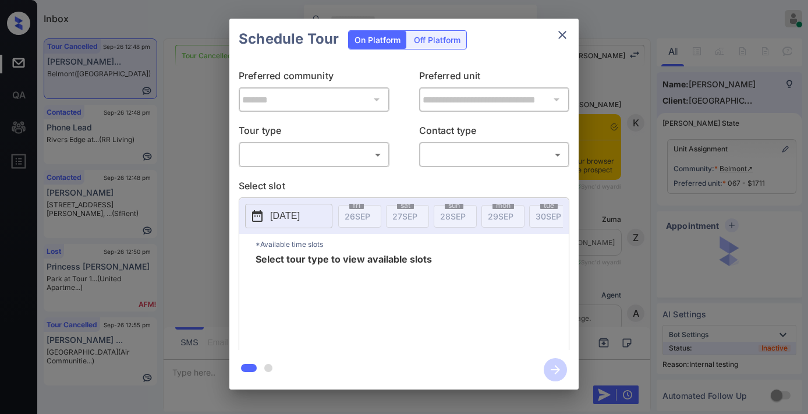
click at [365, 155] on body "Inbox Samantha Soliven Online Set yourself offline Set yourself on break Profil…" at bounding box center [404, 207] width 808 height 414
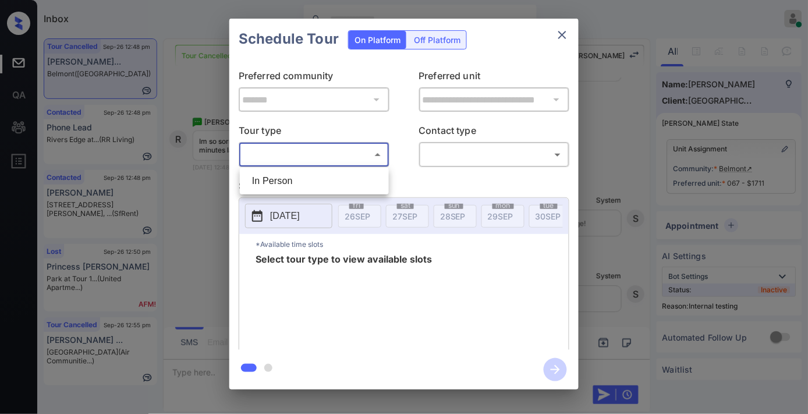
click at [338, 172] on li "In Person" at bounding box center [314, 181] width 143 height 21
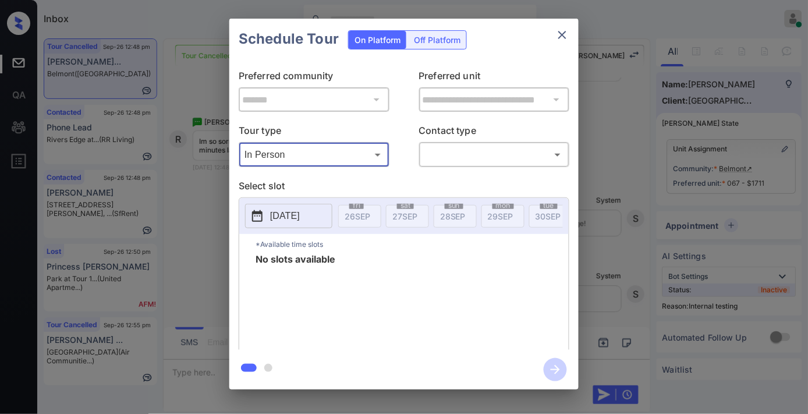
type input "********"
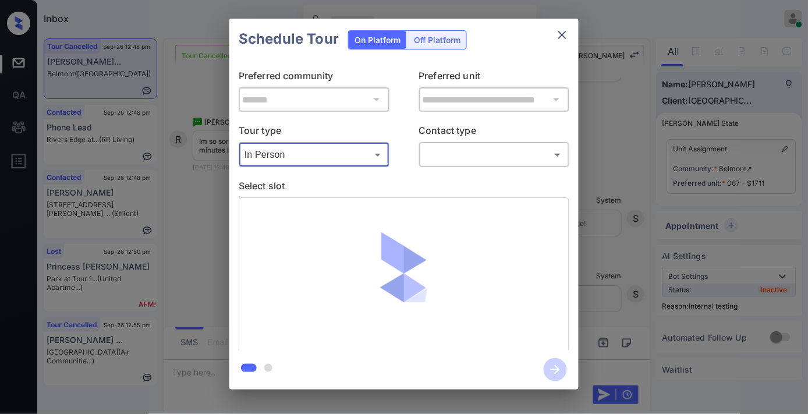
click at [471, 141] on p "Contact type" at bounding box center [494, 132] width 151 height 19
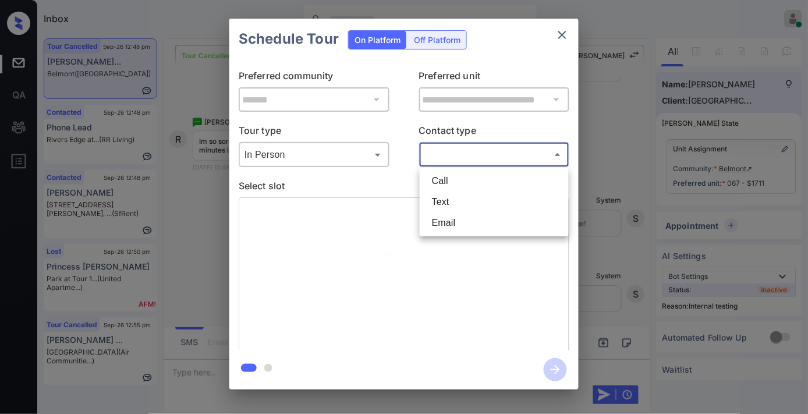
click at [478, 157] on body "Inbox Samantha Soliven Online Set yourself offline Set yourself on break Profil…" at bounding box center [404, 207] width 808 height 414
click at [474, 197] on li "Text" at bounding box center [494, 202] width 143 height 21
type input "****"
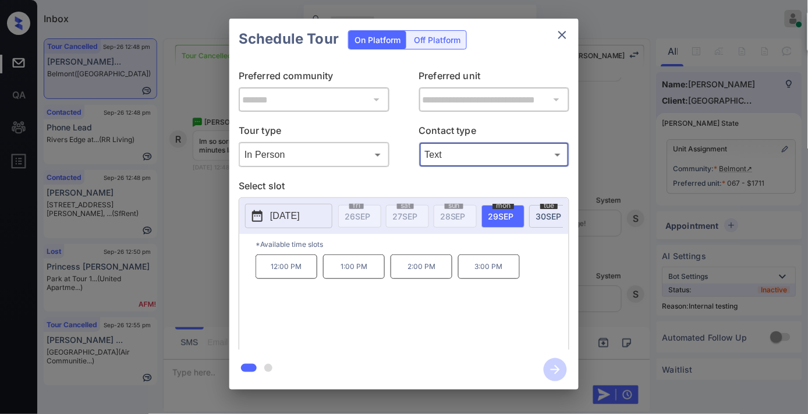
click at [563, 28] on icon "close" at bounding box center [563, 35] width 14 height 14
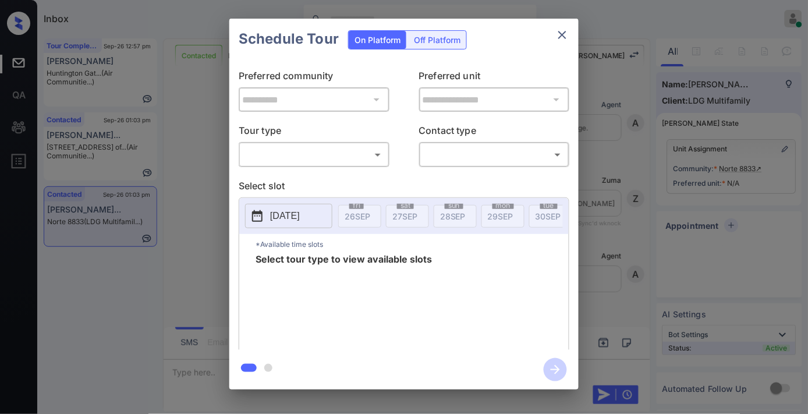
scroll to position [2554, 0]
click at [268, 167] on div "​ ​" at bounding box center [314, 154] width 151 height 25
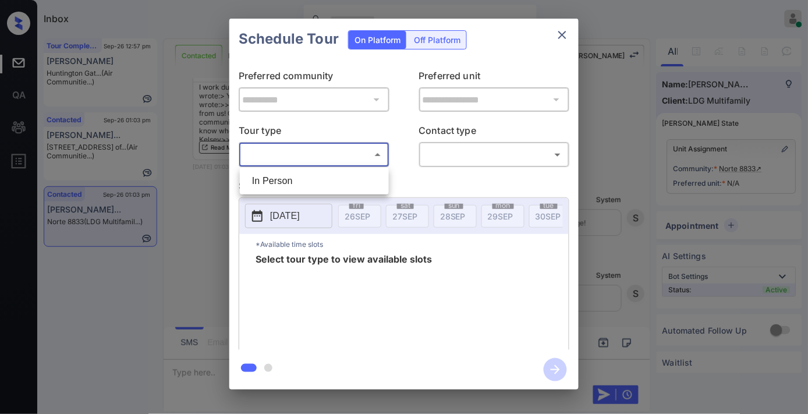
click at [294, 158] on body "Inbox [PERSON_NAME] Online Set yourself offline Set yourself on break Profile S…" at bounding box center [404, 207] width 808 height 414
click at [310, 184] on li "In Person" at bounding box center [314, 181] width 143 height 21
type input "********"
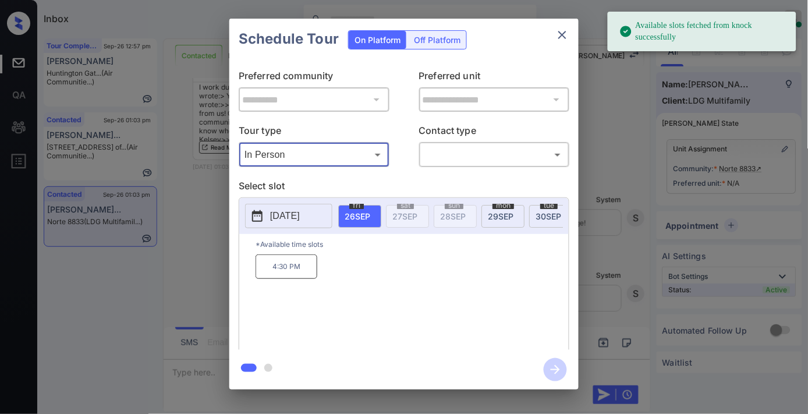
click at [300, 222] on p "[DATE]" at bounding box center [285, 216] width 30 height 14
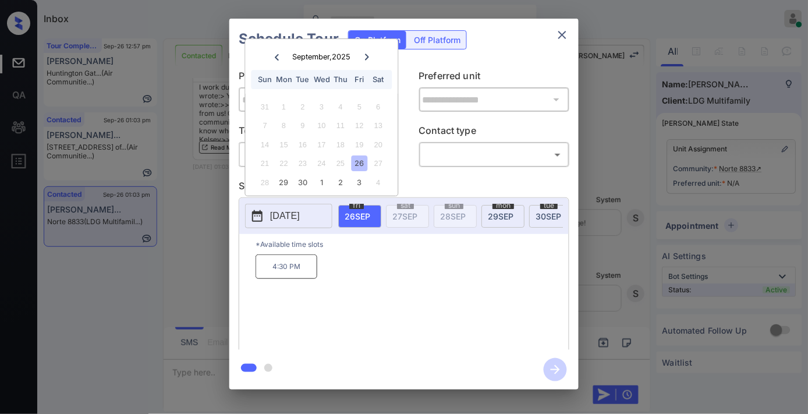
click at [373, 59] on div at bounding box center [367, 56] width 16 height 15
click at [567, 38] on icon "close" at bounding box center [563, 35] width 14 height 14
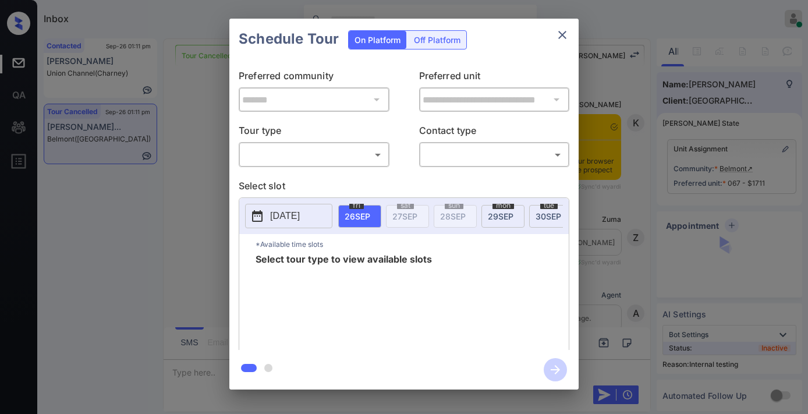
click at [332, 158] on body "Inbox [PERSON_NAME] Online Set yourself offline Set yourself on break Profile S…" at bounding box center [404, 207] width 808 height 414
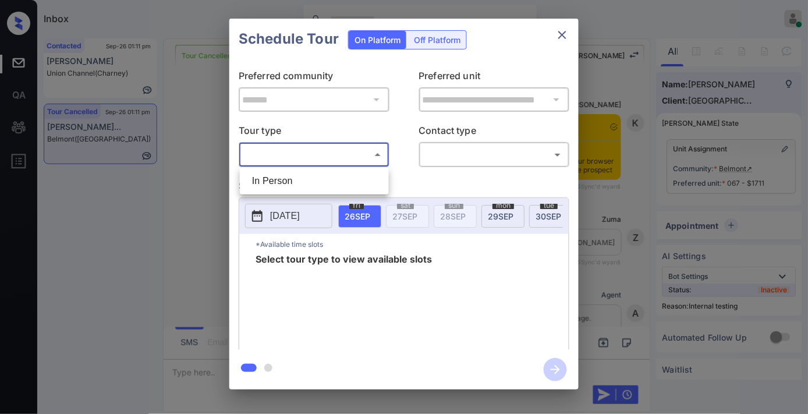
scroll to position [7178, 0]
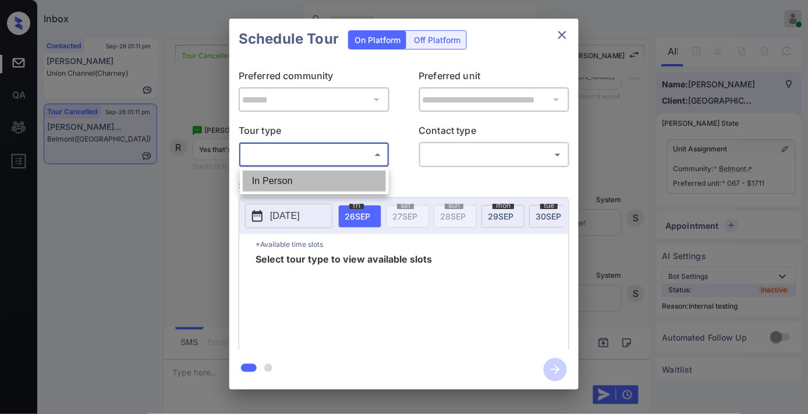
click at [328, 171] on li "In Person" at bounding box center [314, 181] width 143 height 21
type input "********"
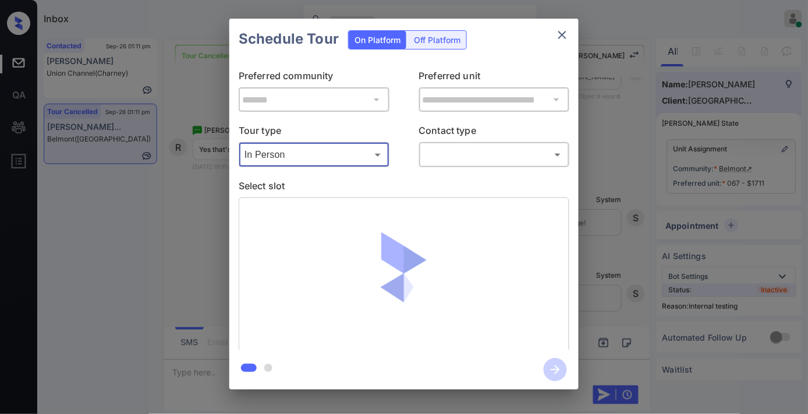
click at [467, 143] on div "​ ​" at bounding box center [494, 154] width 151 height 25
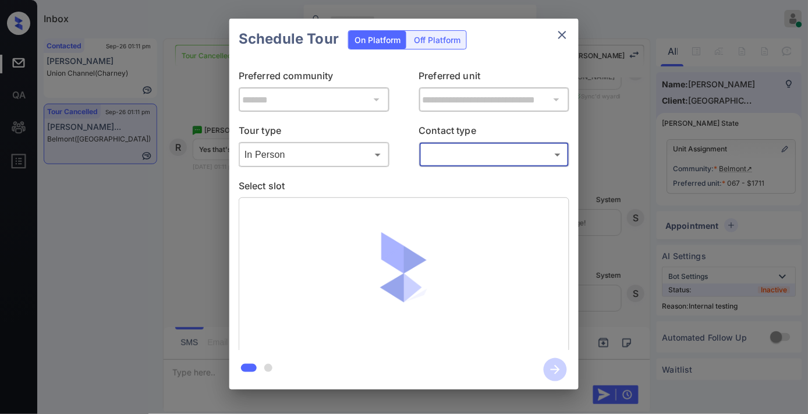
click at [469, 153] on body "Inbox Samantha Soliven Online Set yourself offline Set yourself on break Profil…" at bounding box center [404, 207] width 808 height 414
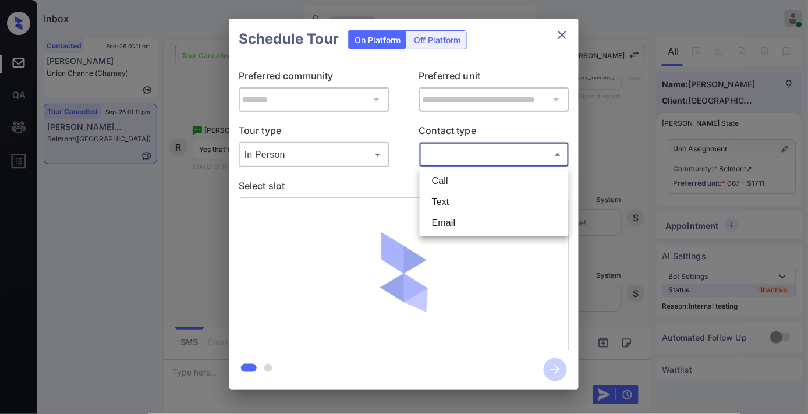
click at [468, 195] on li "Text" at bounding box center [494, 202] width 143 height 21
type input "****"
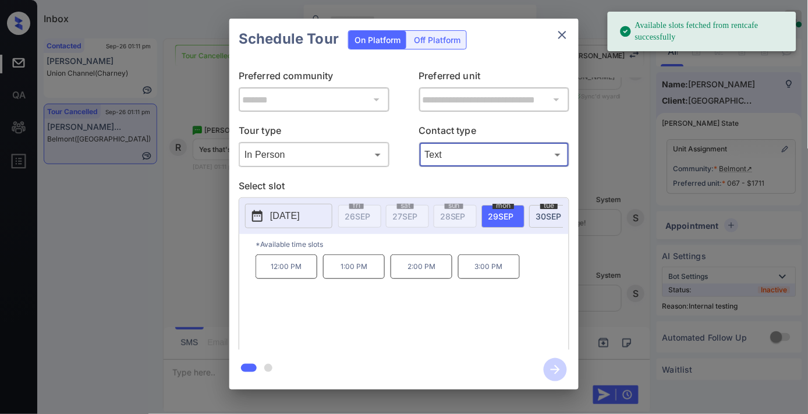
click at [358, 279] on p "1:00 PM" at bounding box center [354, 266] width 62 height 24
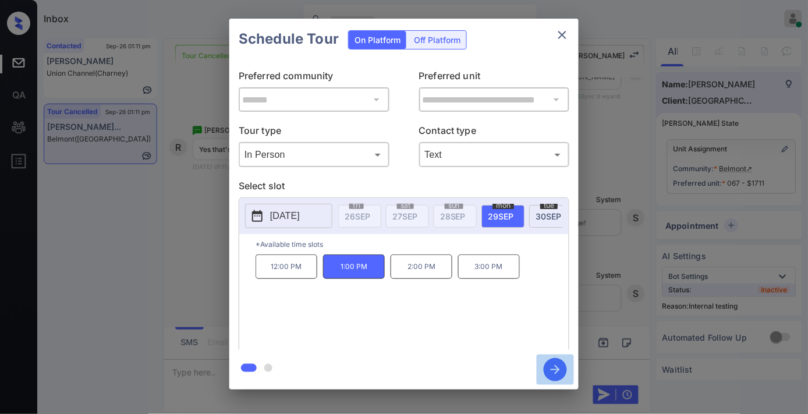
click at [562, 373] on icon "button" at bounding box center [555, 369] width 23 height 23
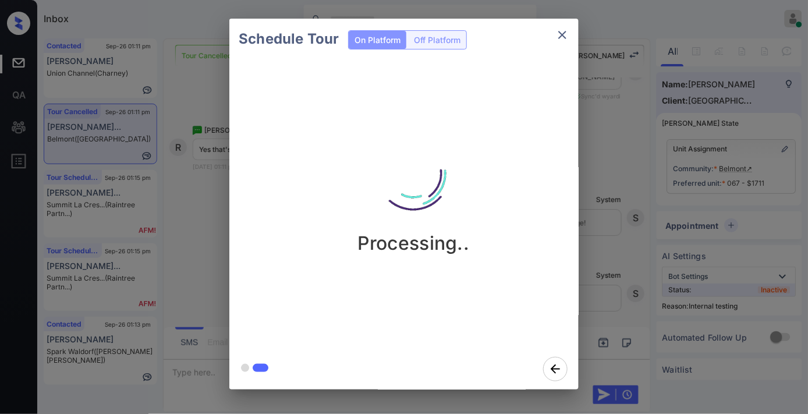
scroll to position [7332, 0]
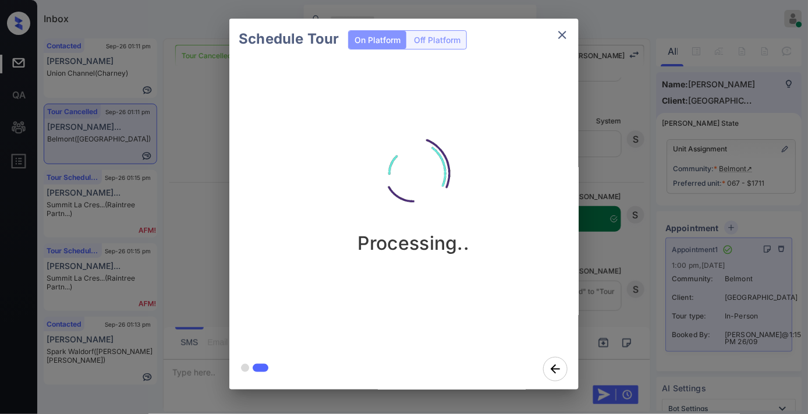
click at [561, 37] on icon "close" at bounding box center [563, 35] width 14 height 14
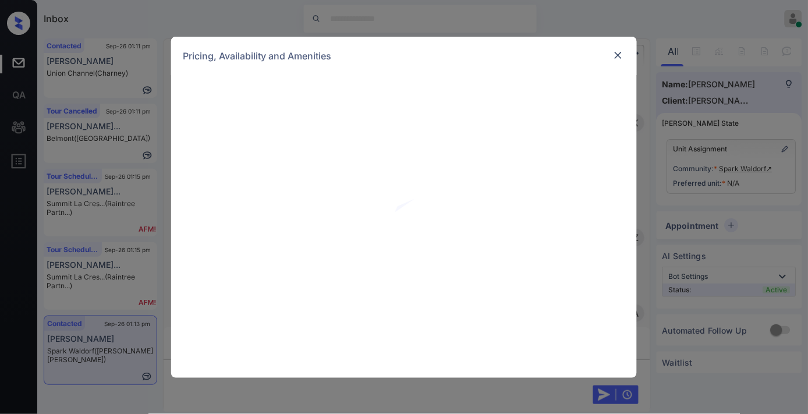
scroll to position [1099, 0]
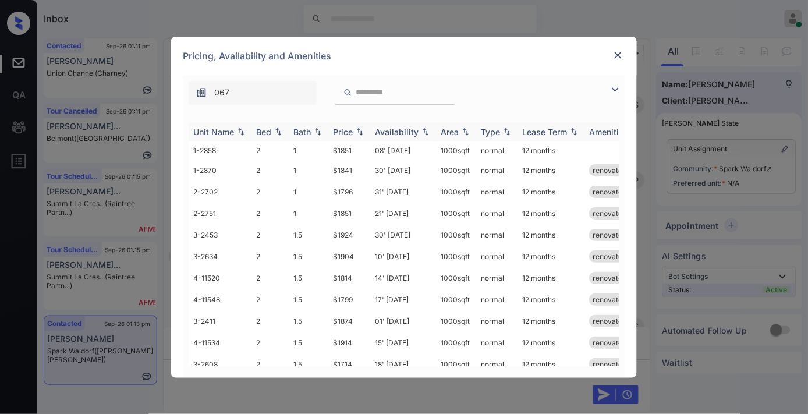
click at [352, 127] on div "Price" at bounding box center [343, 132] width 20 height 10
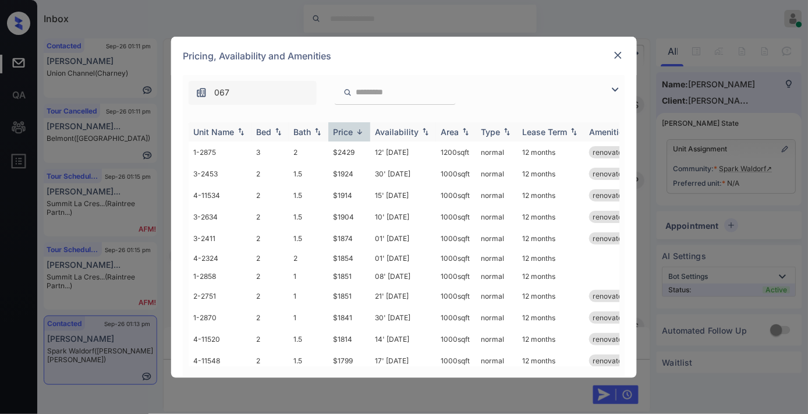
click at [352, 127] on div "Price" at bounding box center [343, 132] width 20 height 10
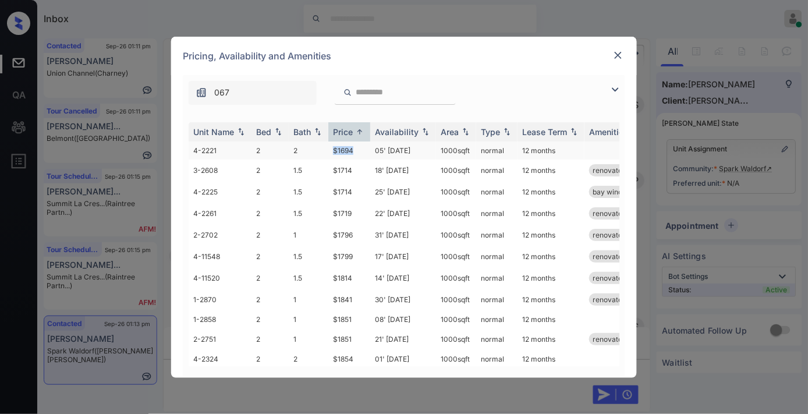
drag, startPoint x: 363, startPoint y: 150, endPoint x: 320, endPoint y: 146, distance: 42.7
click at [320, 146] on tr "4-2221 2 2 $1694 05' [DATE] sqft normal 12 months" at bounding box center [493, 151] width 609 height 18
copy tr "$1694"
click at [616, 88] on img at bounding box center [616, 90] width 14 height 14
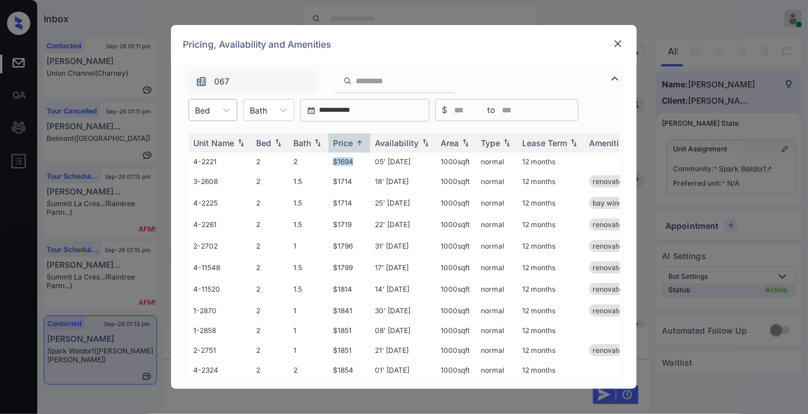
click at [202, 114] on div at bounding box center [202, 110] width 15 height 12
click at [622, 41] on img at bounding box center [619, 44] width 12 height 12
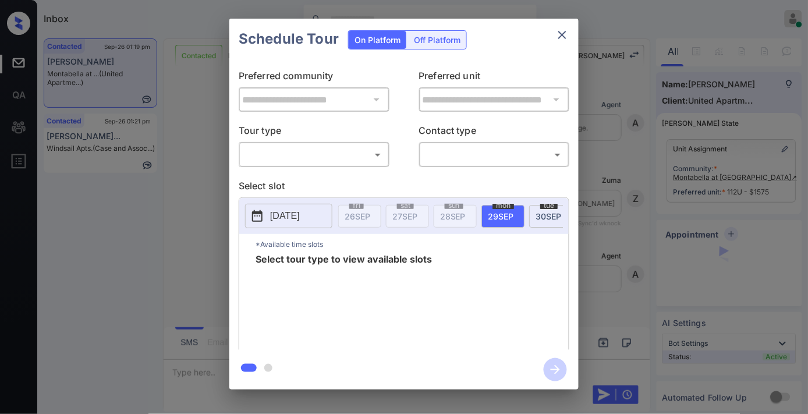
click at [361, 150] on body "Inbox [PERSON_NAME] Online Set yourself offline Set yourself on break Profile S…" at bounding box center [404, 207] width 808 height 414
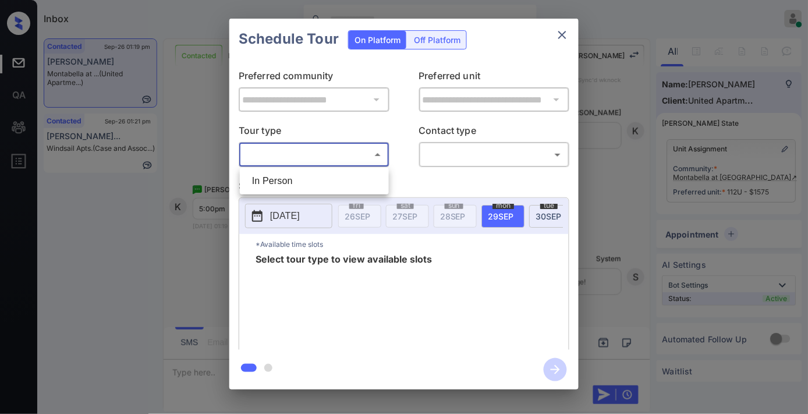
click at [360, 181] on li "In Person" at bounding box center [314, 181] width 143 height 21
type input "********"
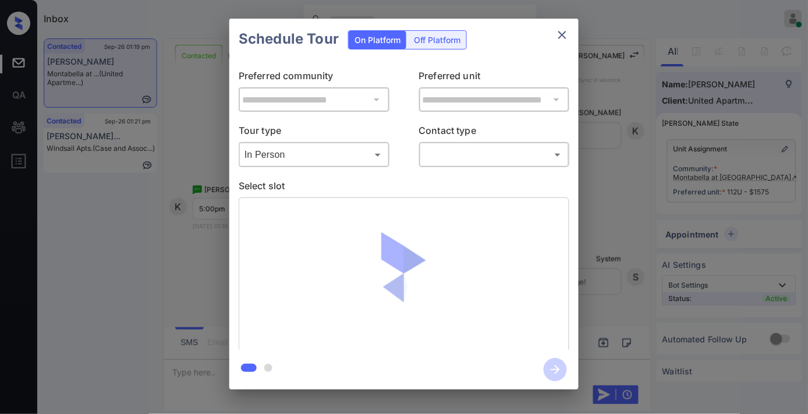
click at [468, 165] on div "​ ​" at bounding box center [494, 154] width 151 height 25
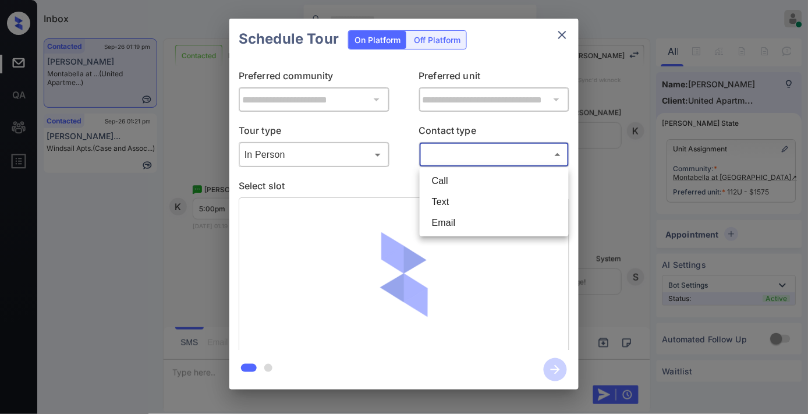
click at [476, 154] on body "Inbox [PERSON_NAME] Online Set yourself offline Set yourself on break Profile S…" at bounding box center [404, 207] width 808 height 414
click at [472, 202] on li "Text" at bounding box center [494, 202] width 143 height 21
type input "****"
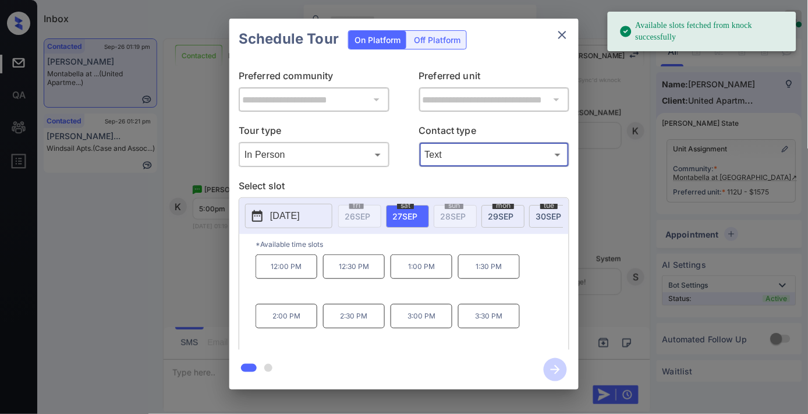
click at [324, 214] on button "2025-09-27" at bounding box center [288, 216] width 87 height 24
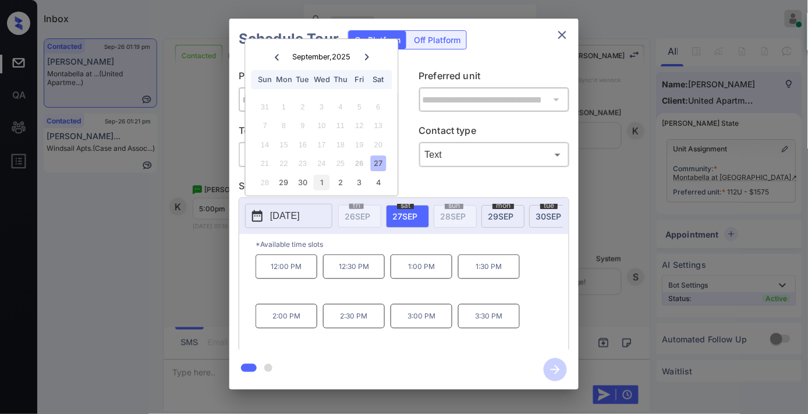
click at [324, 185] on div "1" at bounding box center [322, 183] width 16 height 16
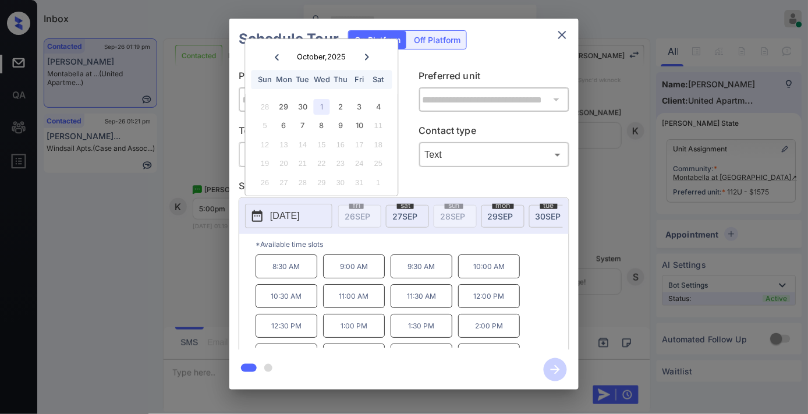
scroll to position [49, 0]
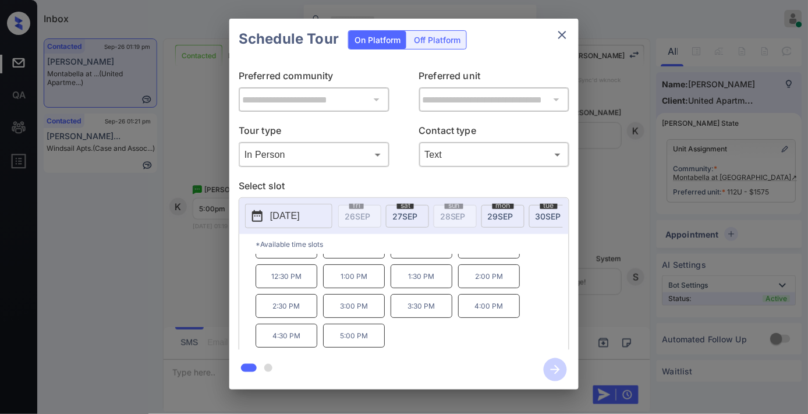
click at [363, 340] on p "5:00 PM" at bounding box center [354, 336] width 62 height 24
click at [552, 367] on icon "button" at bounding box center [555, 369] width 23 height 23
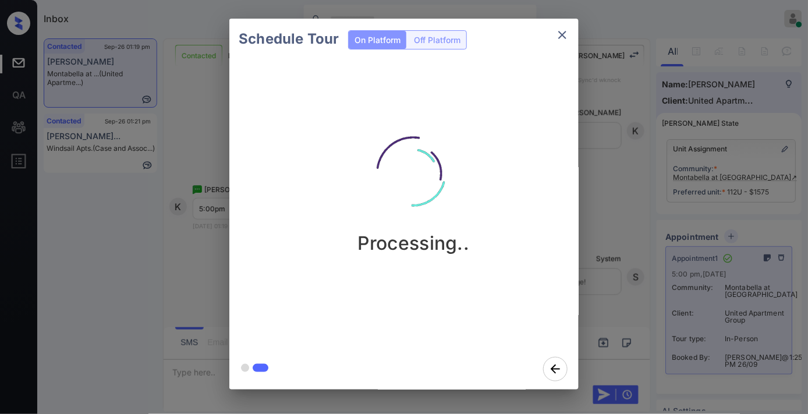
click at [568, 28] on icon "close" at bounding box center [563, 35] width 14 height 14
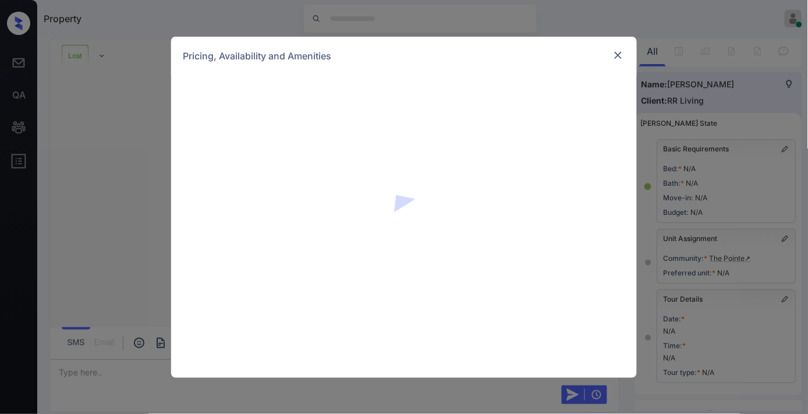
scroll to position [4335, 0]
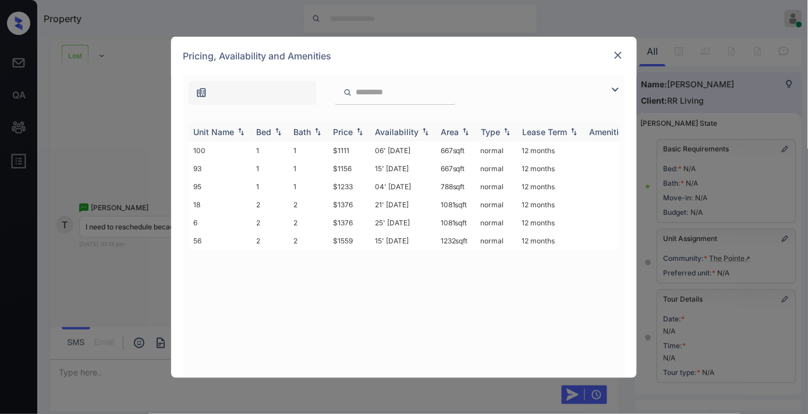
click at [358, 128] on img at bounding box center [360, 132] width 12 height 8
click at [358, 128] on img at bounding box center [360, 132] width 12 height 9
drag, startPoint x: 363, startPoint y: 201, endPoint x: 324, endPoint y: 201, distance: 39.0
click at [324, 201] on tr "18 2 2 $1376 21' [DATE] sqft normal 12 months" at bounding box center [493, 205] width 609 height 18
copy tr "$1376"
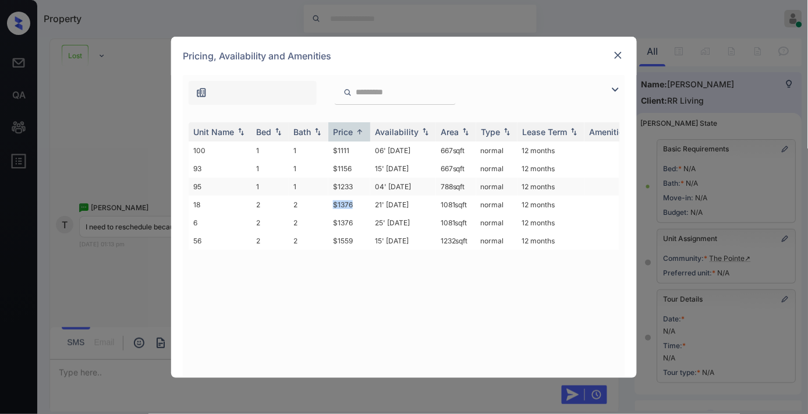
click at [369, 201] on td "$1376" at bounding box center [349, 205] width 42 height 18
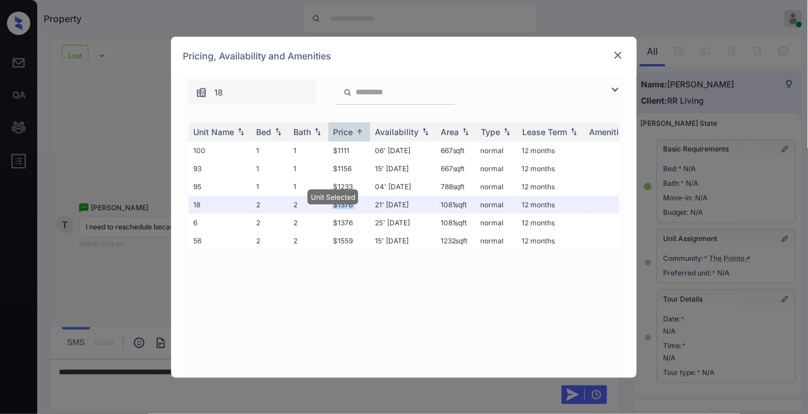
click at [619, 55] on img at bounding box center [619, 55] width 12 height 12
